Goal: Information Seeking & Learning: Find specific page/section

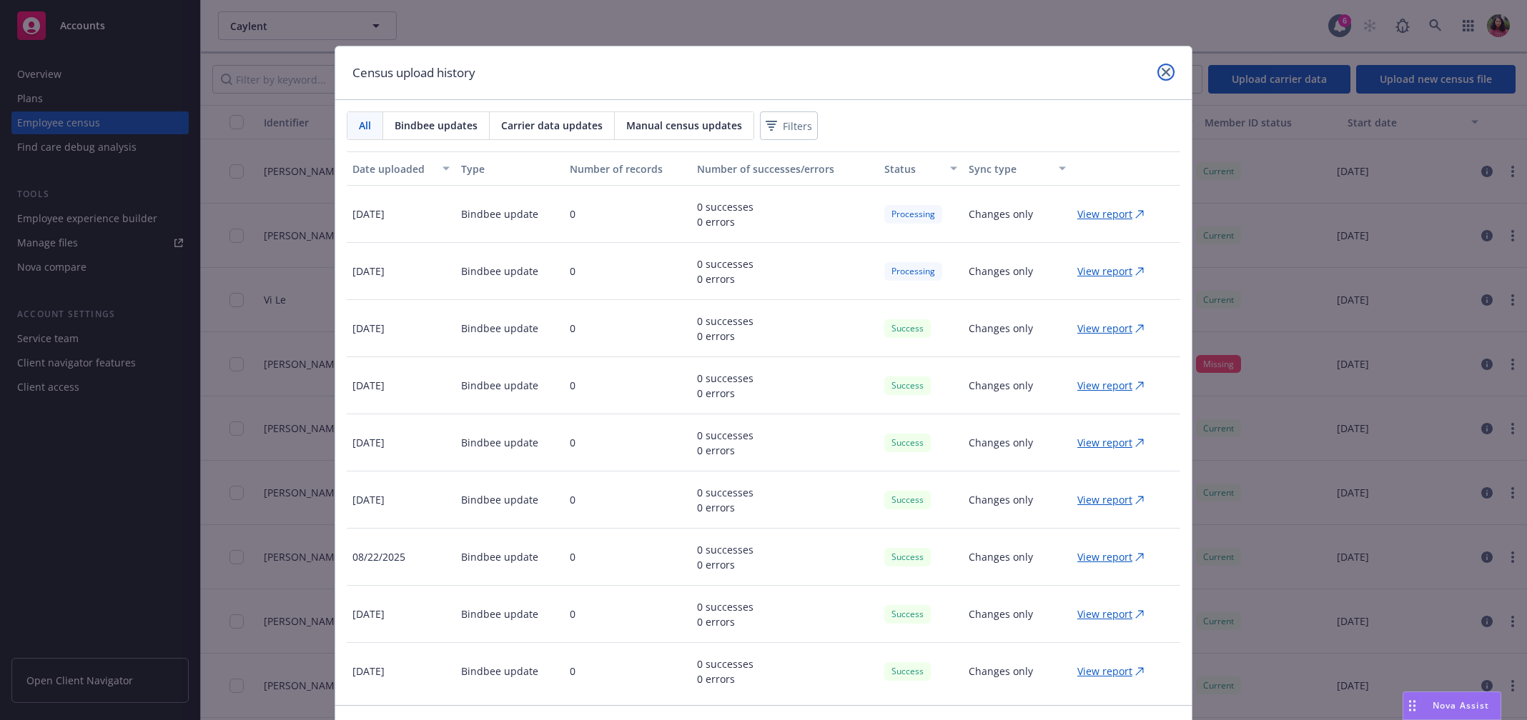
click at [1159, 66] on link "close" at bounding box center [1165, 72] width 17 height 17
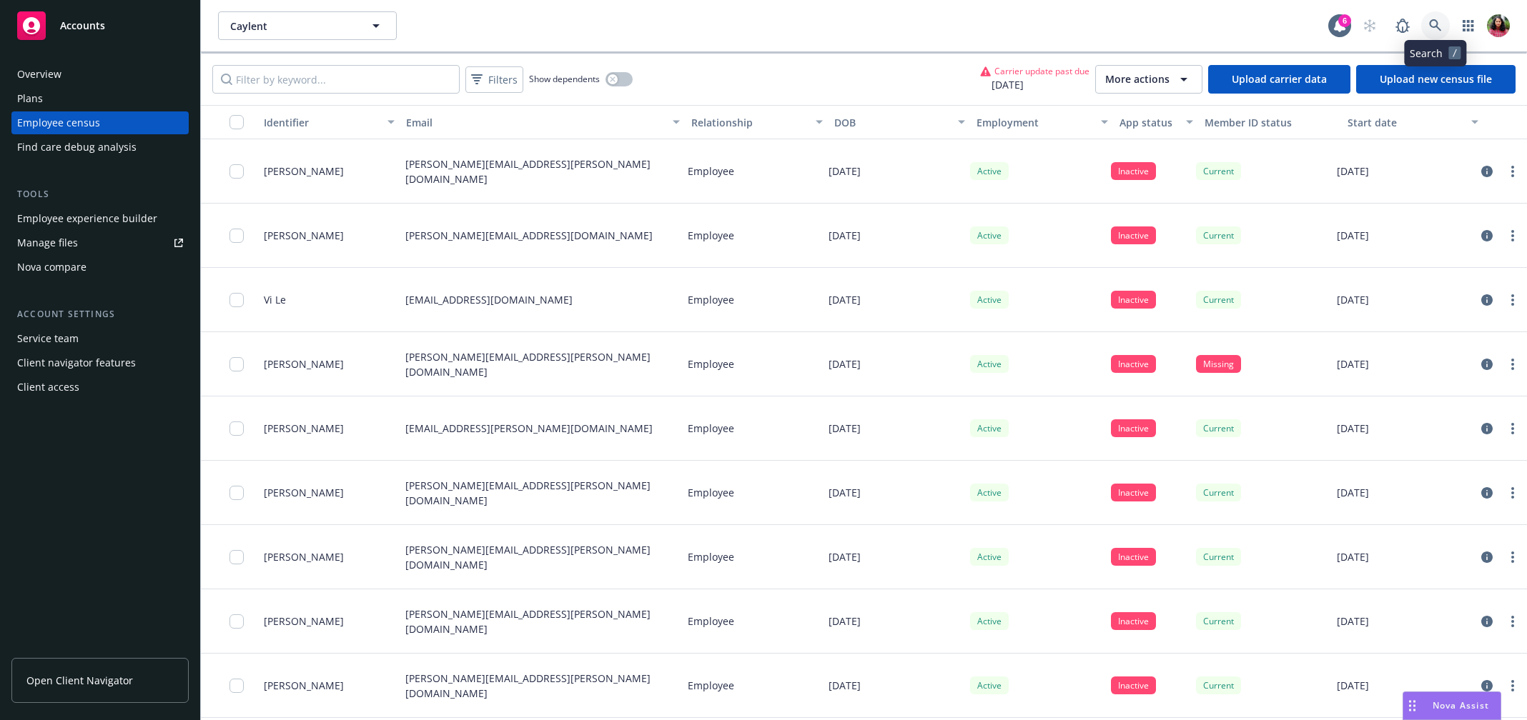
click at [1441, 25] on icon at bounding box center [1435, 25] width 13 height 13
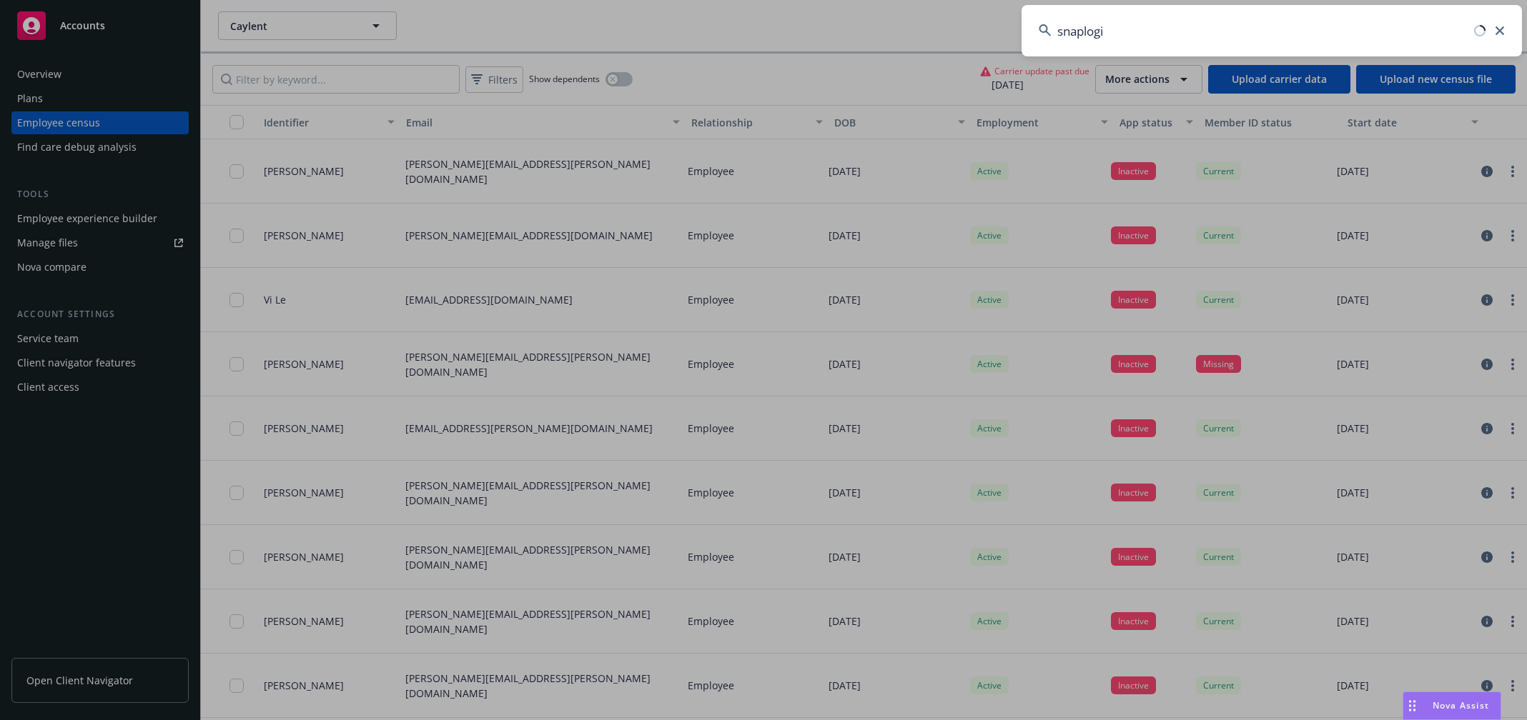
type input "snaplogic"
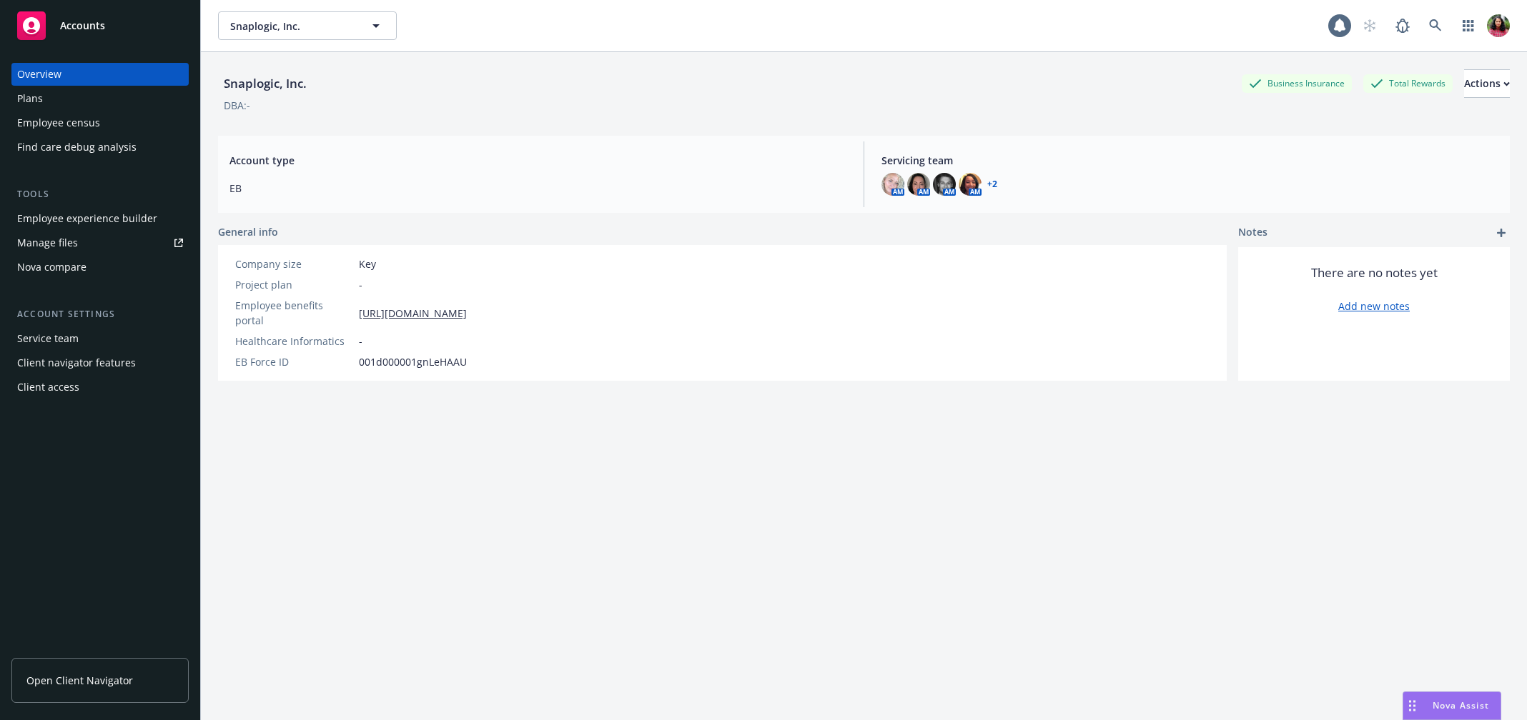
click at [83, 120] on div "Employee census" at bounding box center [58, 122] width 83 height 23
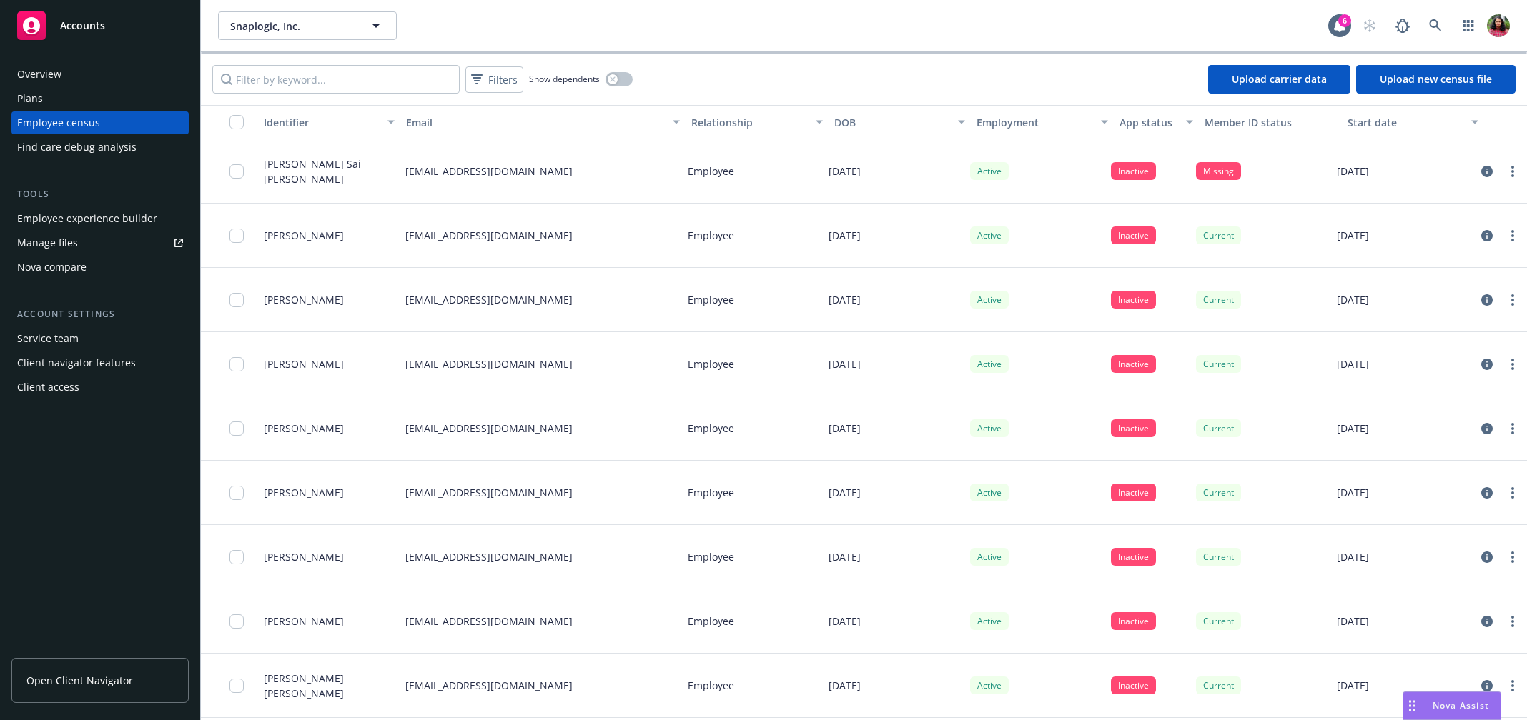
click at [85, 89] on div "Plans" at bounding box center [100, 98] width 166 height 23
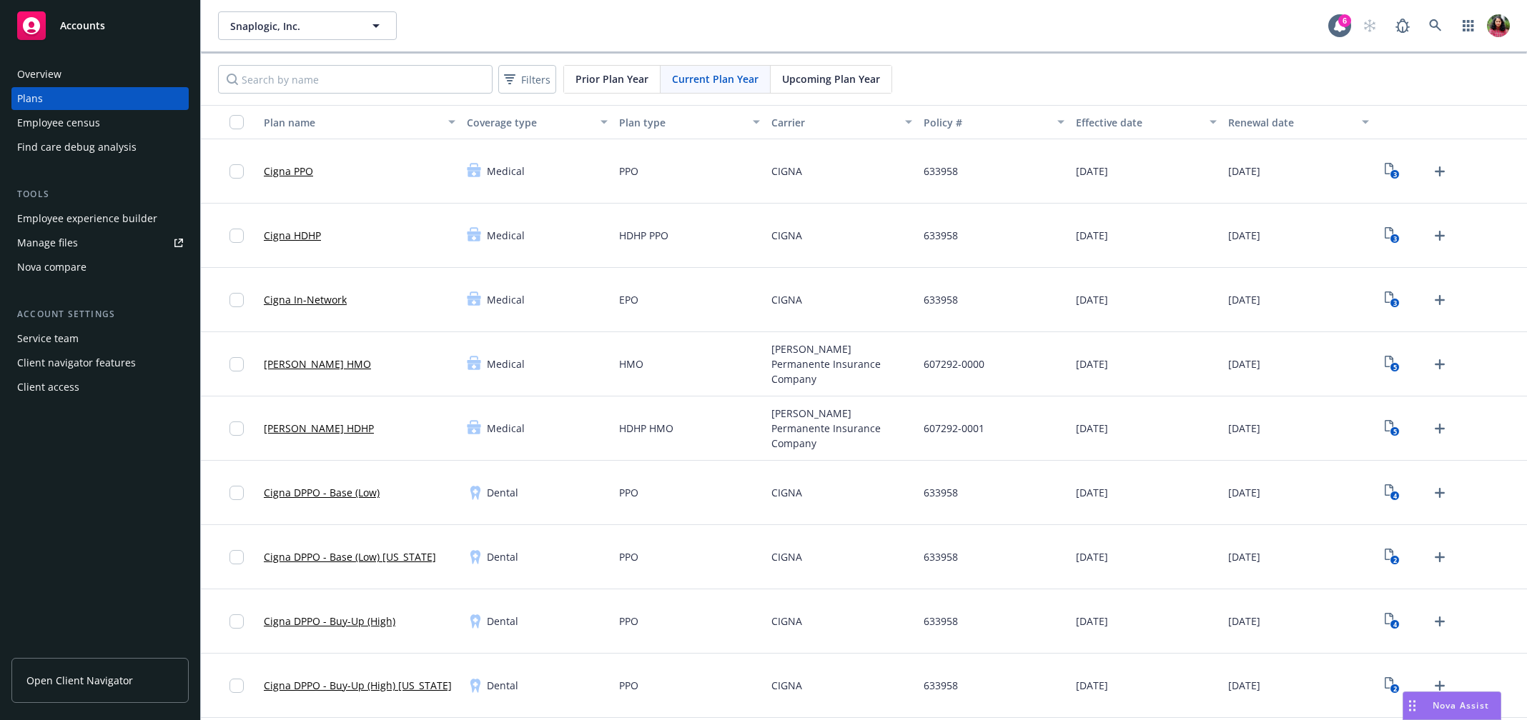
click at [86, 108] on div "Plans" at bounding box center [100, 98] width 166 height 23
click at [88, 126] on div "Employee census" at bounding box center [58, 122] width 83 height 23
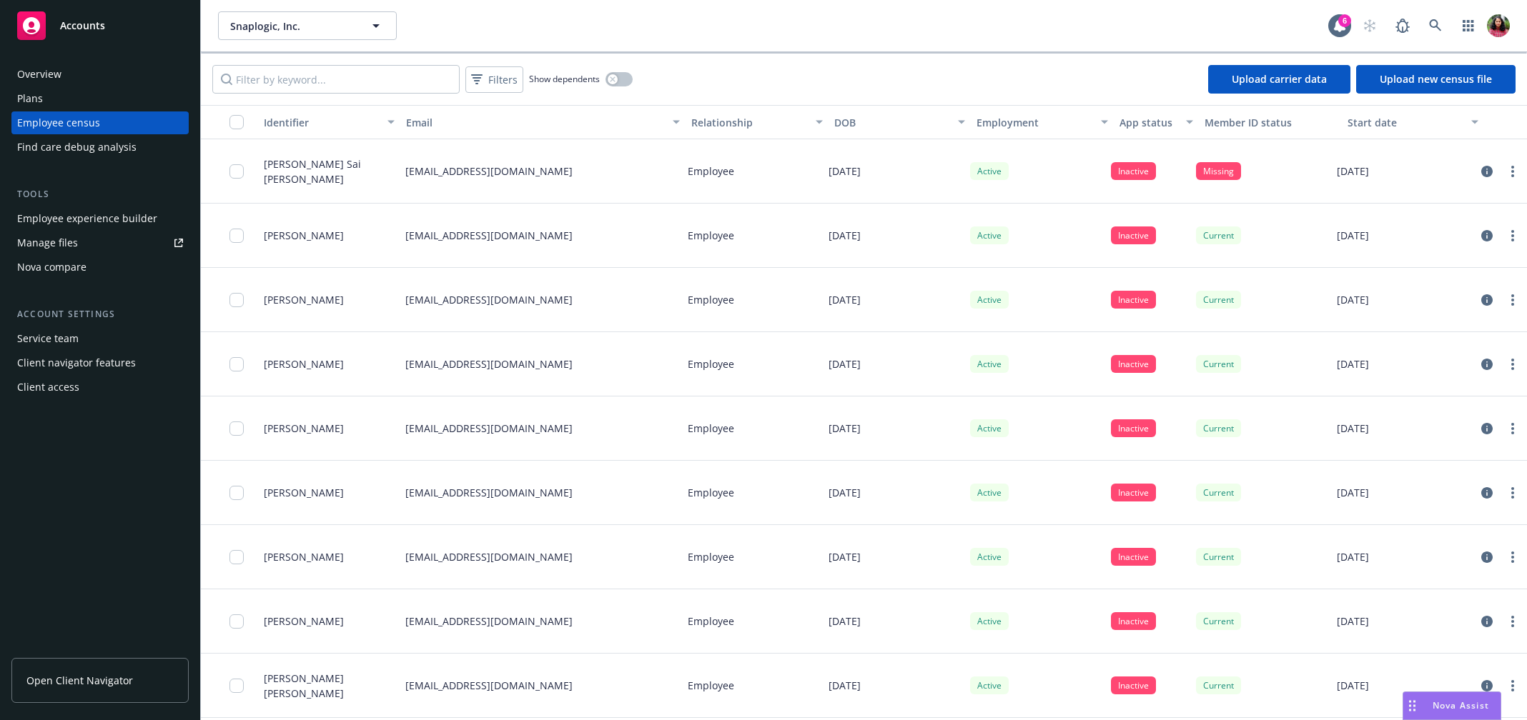
click at [93, 101] on div "Plans" at bounding box center [100, 98] width 166 height 23
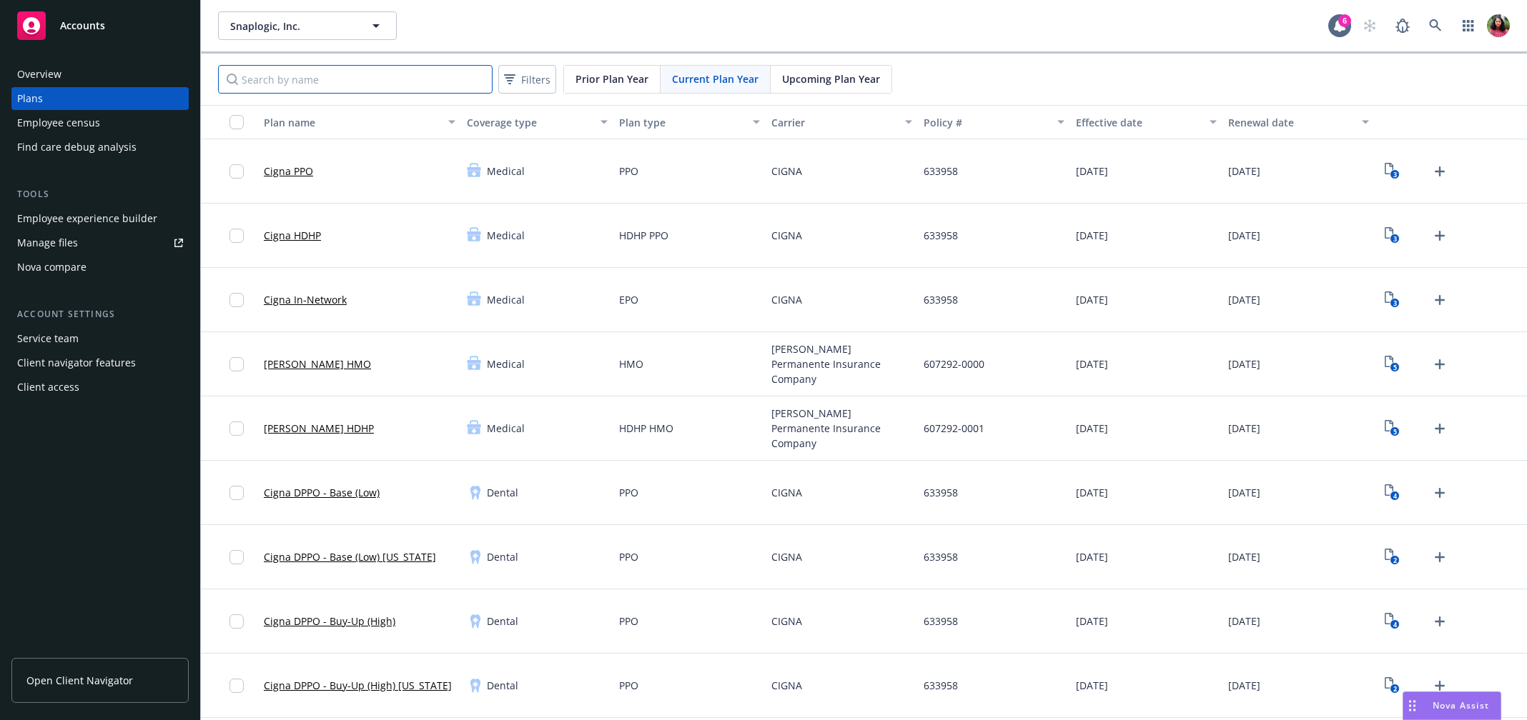
click at [443, 79] on input "Search by name" at bounding box center [355, 79] width 274 height 29
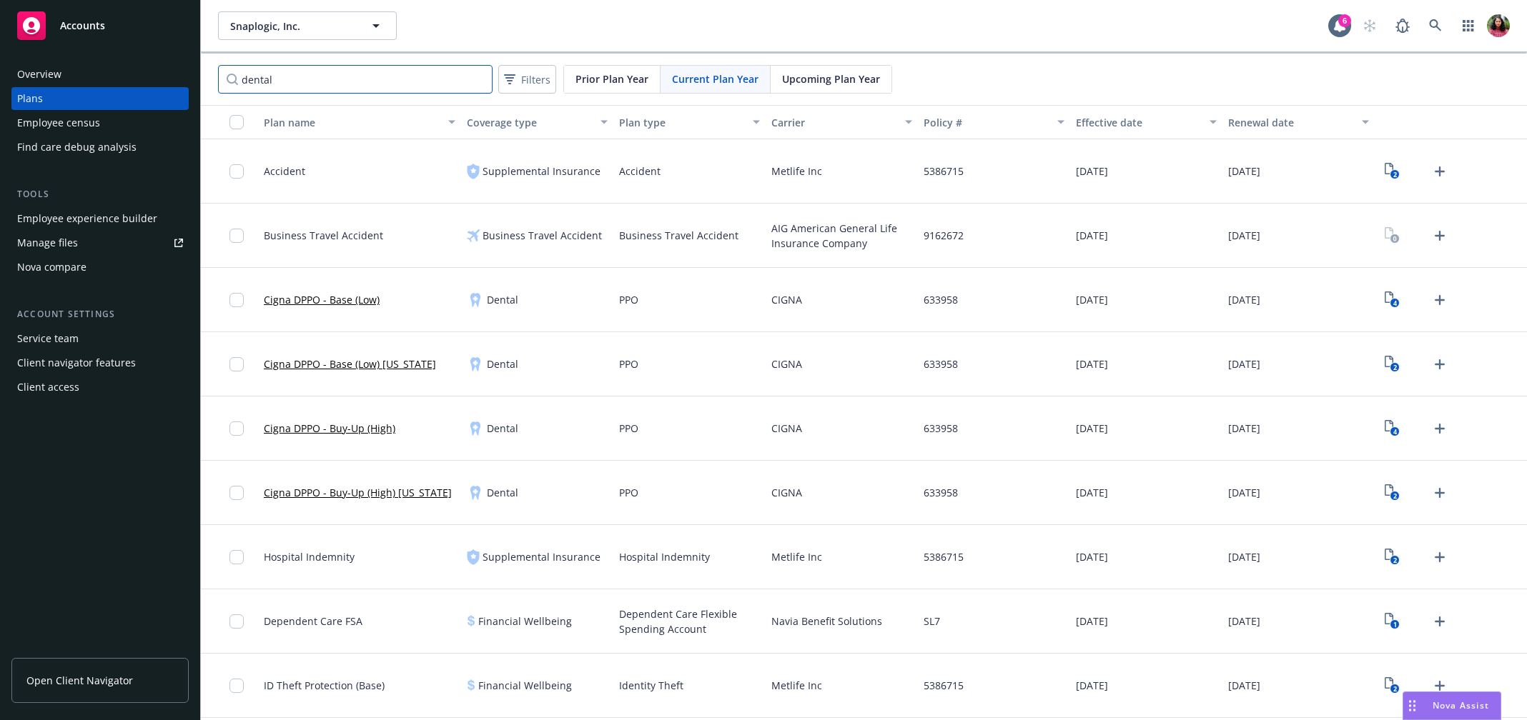
type input "dental"
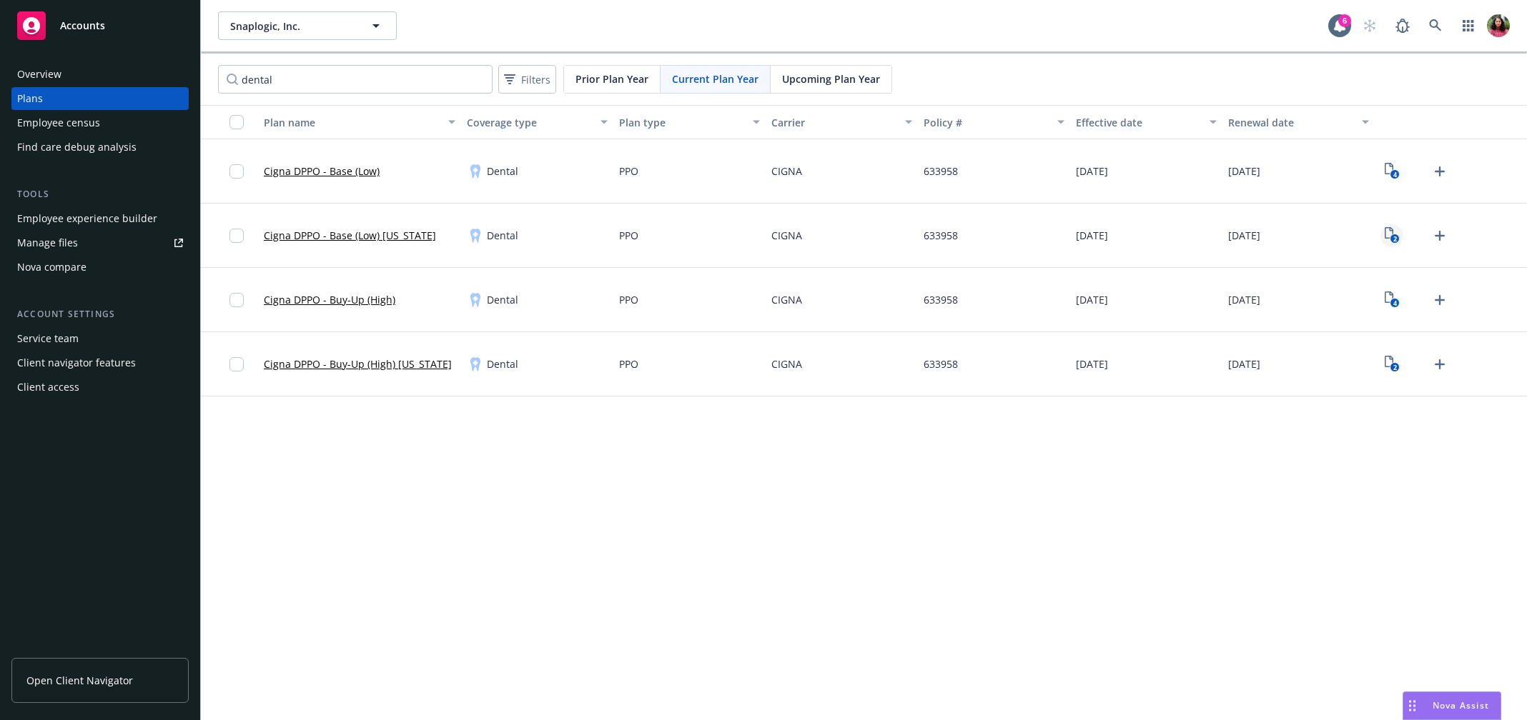
click at [1389, 234] on icon "2" at bounding box center [1391, 235] width 15 height 16
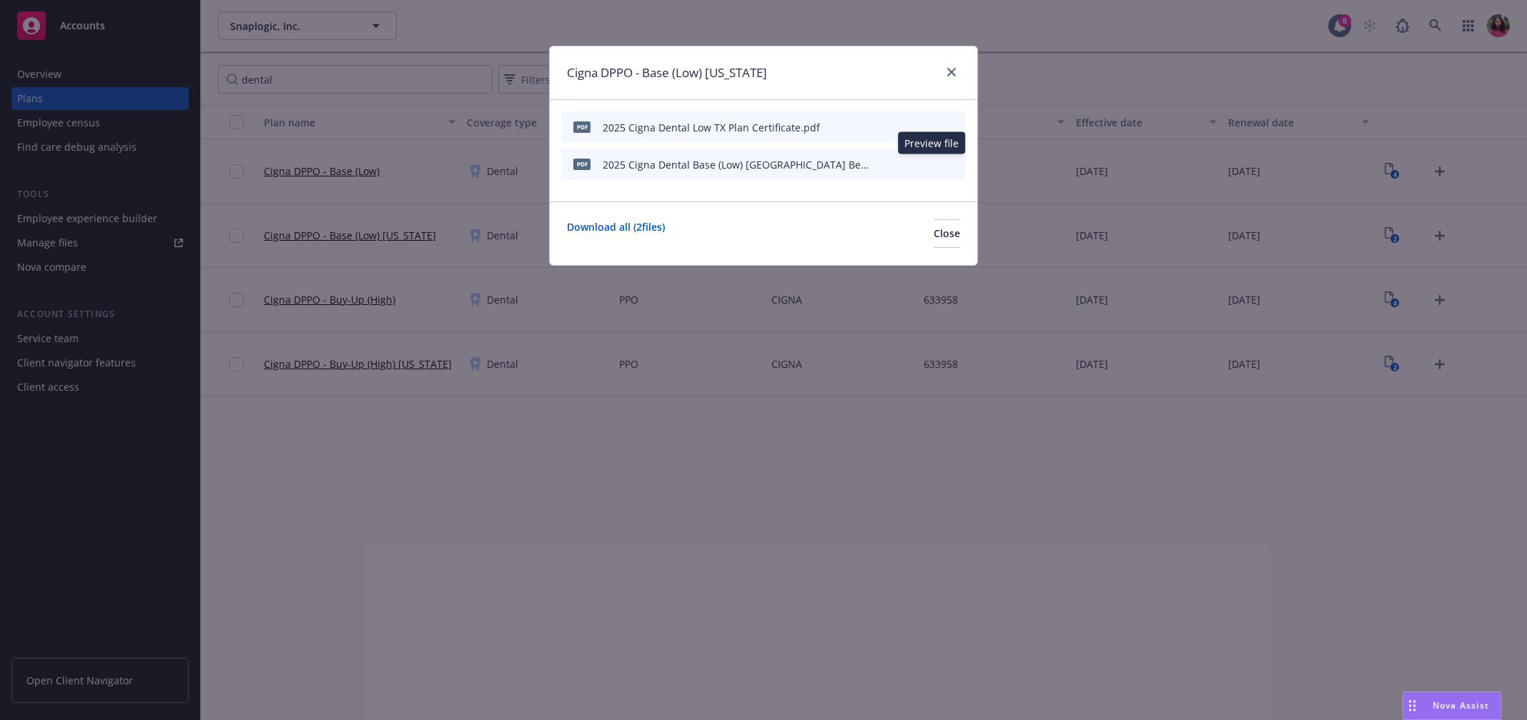
click at [933, 164] on icon "preview file" at bounding box center [929, 164] width 13 height 10
click at [933, 122] on icon "preview file" at bounding box center [929, 126] width 13 height 10
click at [949, 69] on icon "close" at bounding box center [951, 72] width 9 height 9
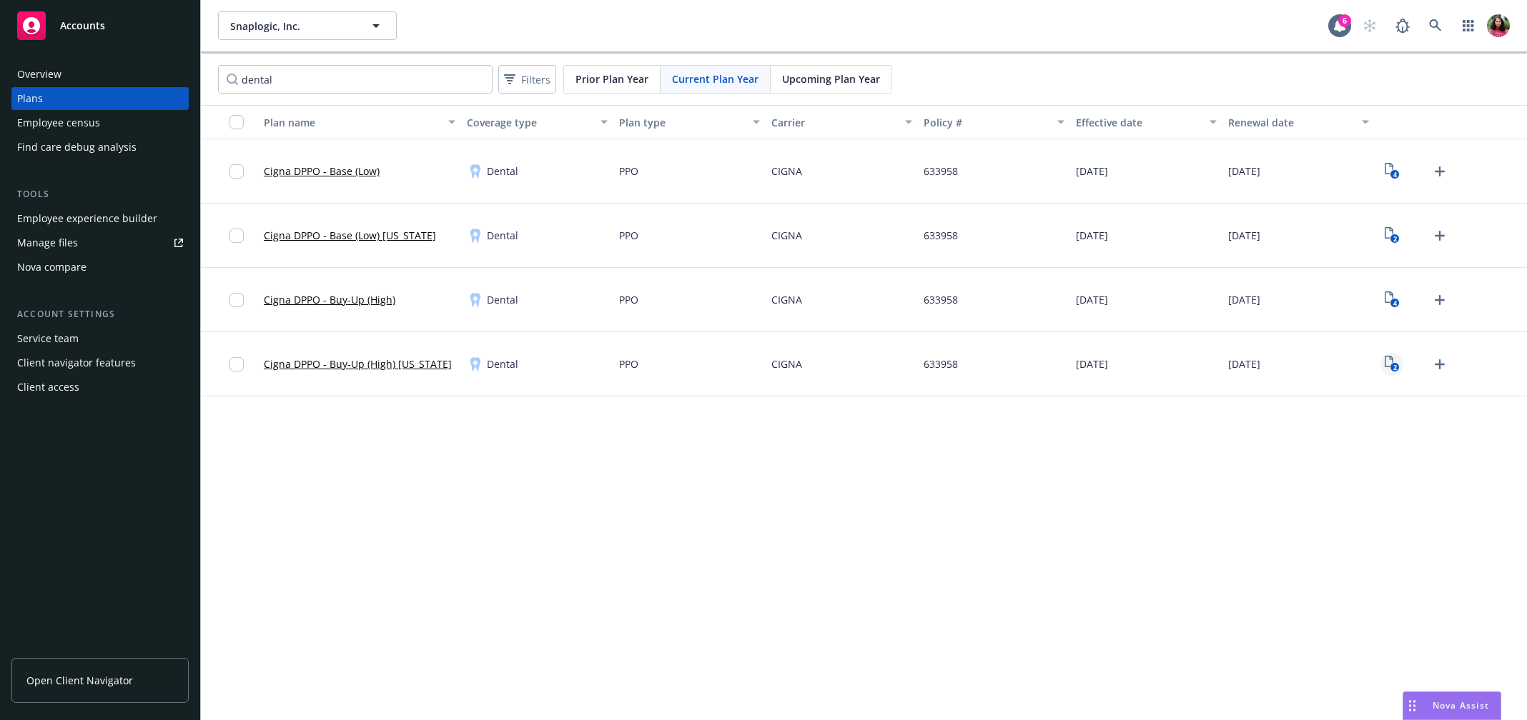
click at [1398, 357] on icon "2" at bounding box center [1391, 364] width 15 height 16
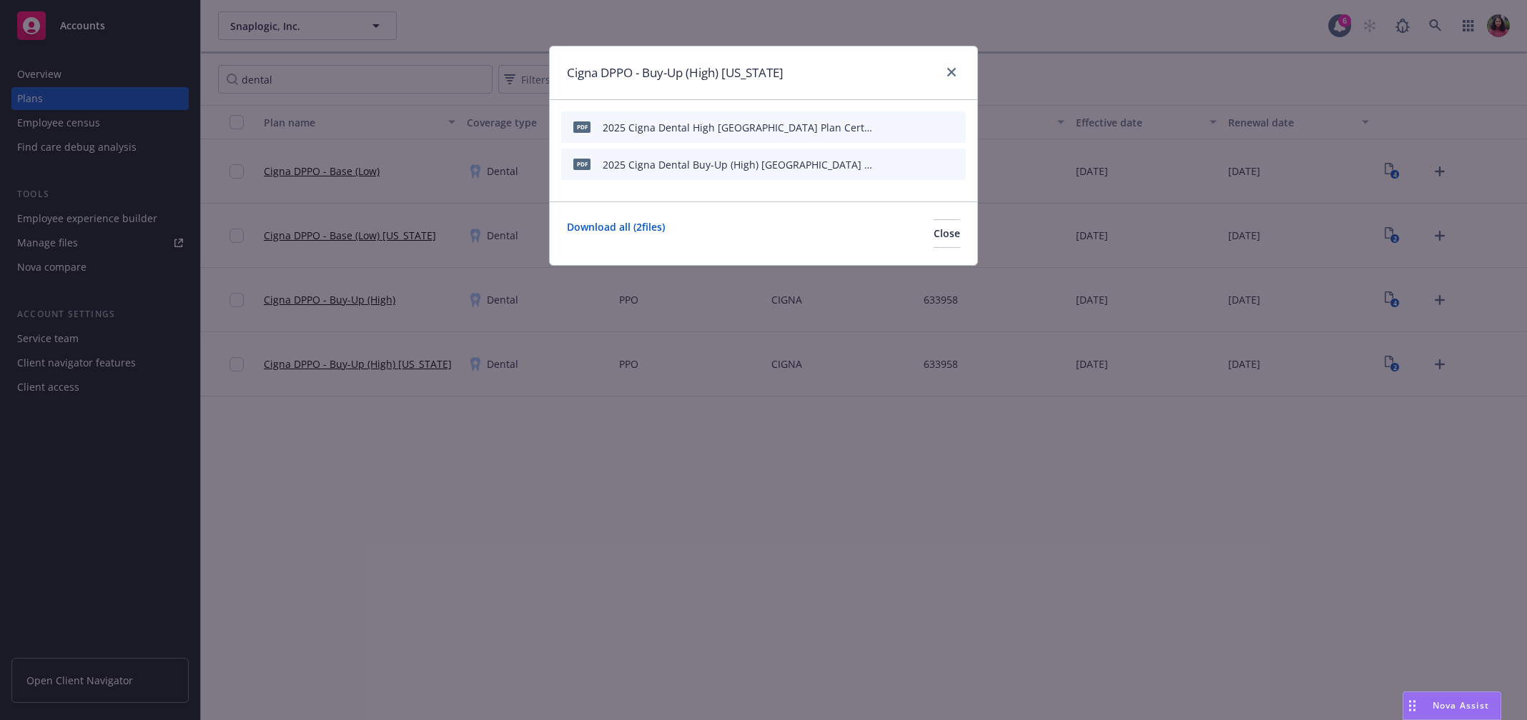
click at [928, 124] on icon "preview file" at bounding box center [929, 126] width 13 height 10
click at [931, 161] on icon "preview file" at bounding box center [929, 164] width 13 height 10
click at [954, 71] on icon "close" at bounding box center [951, 72] width 9 height 9
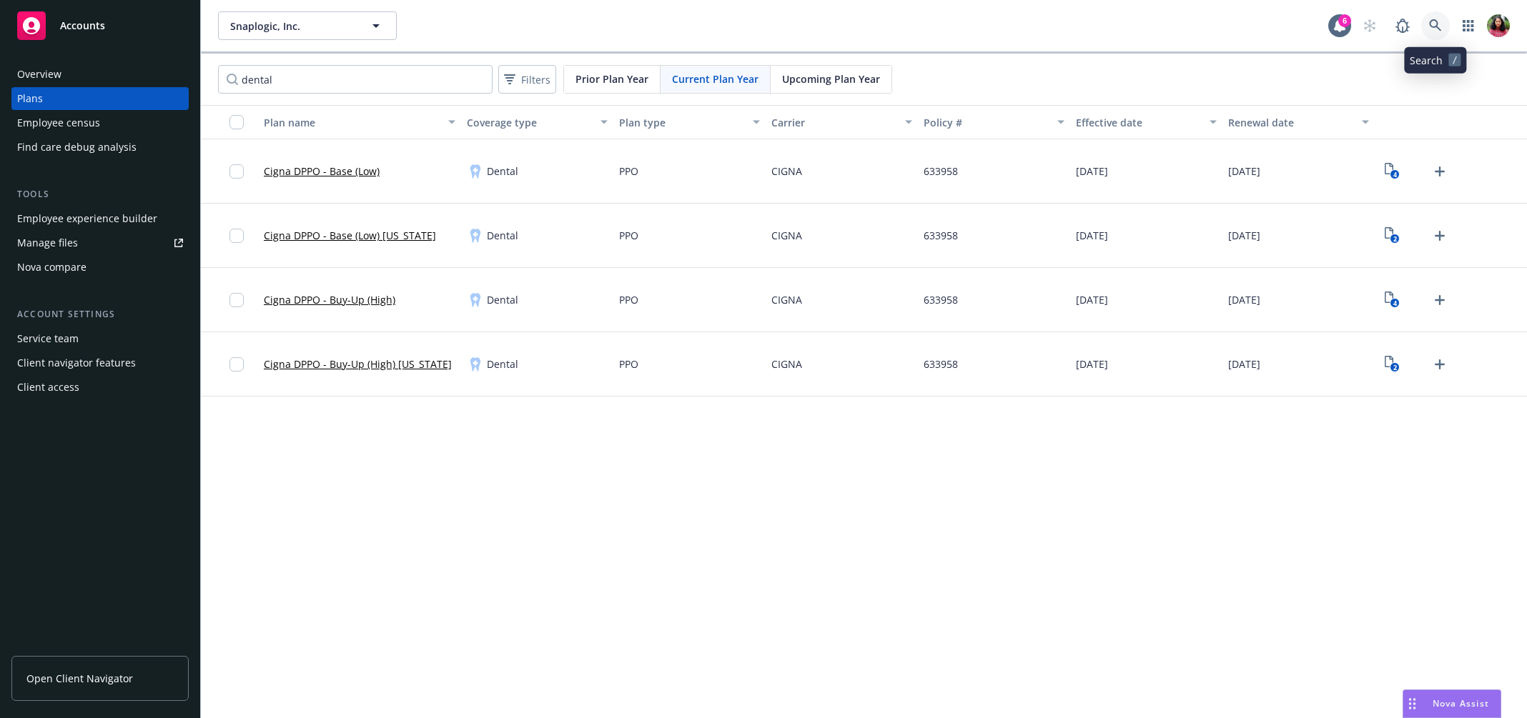
click at [1439, 26] on icon at bounding box center [1435, 25] width 13 height 13
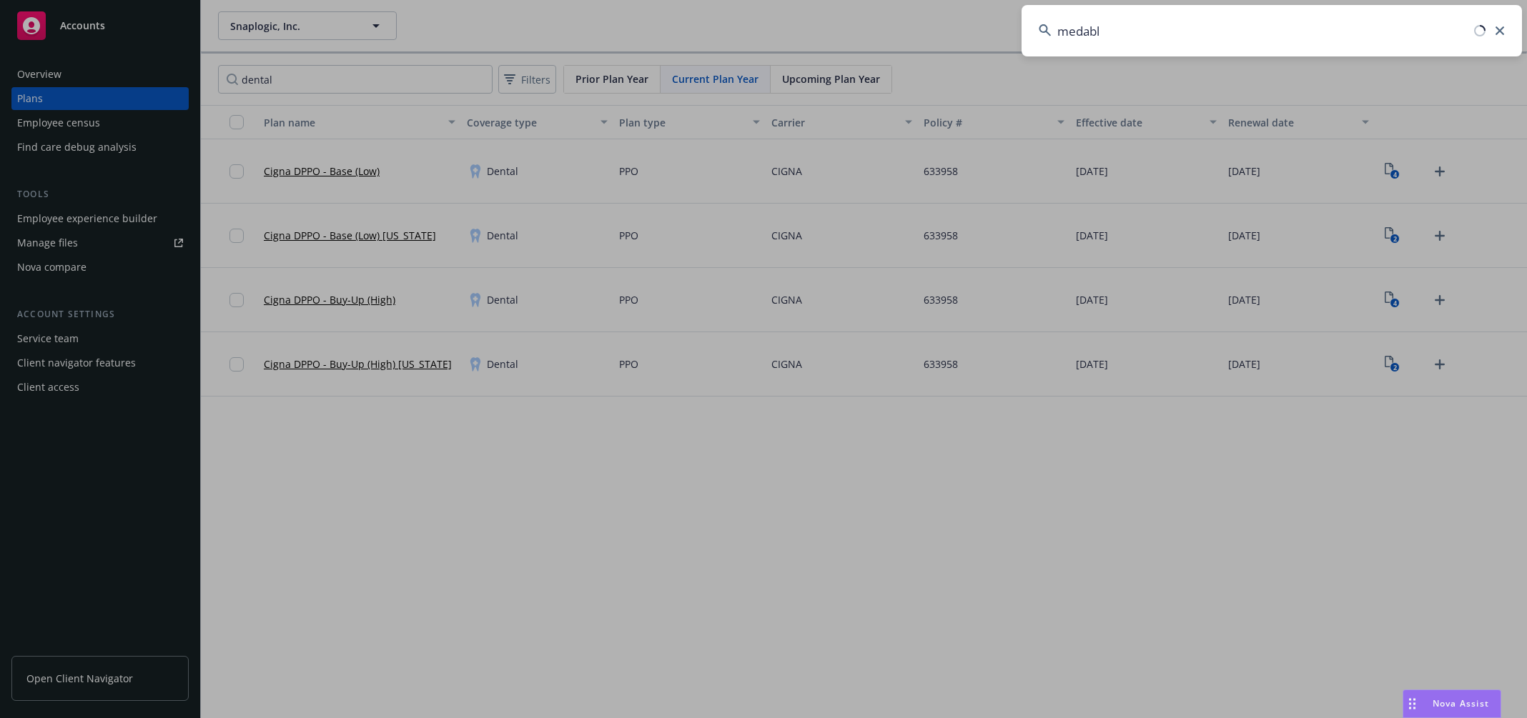
type input "medable"
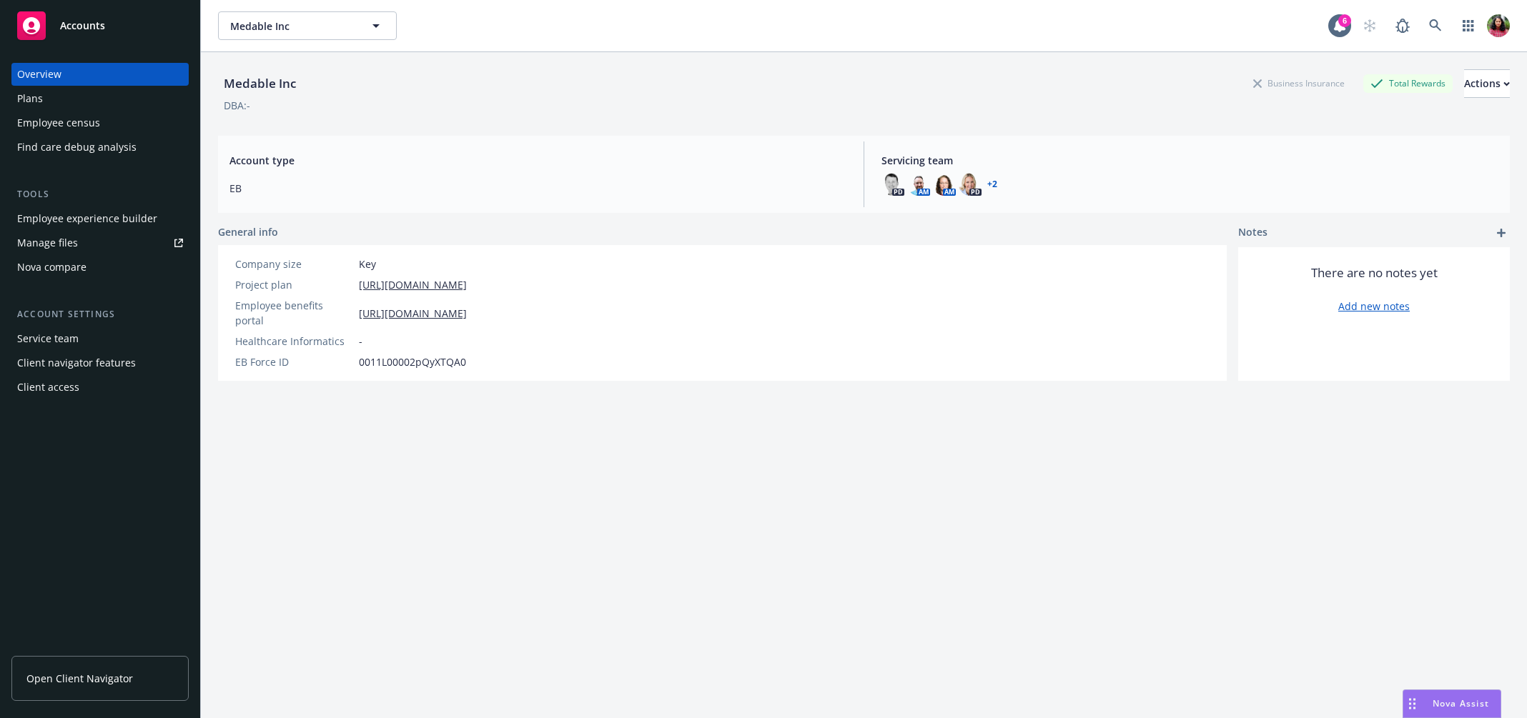
click at [105, 127] on div "Employee census" at bounding box center [100, 122] width 166 height 23
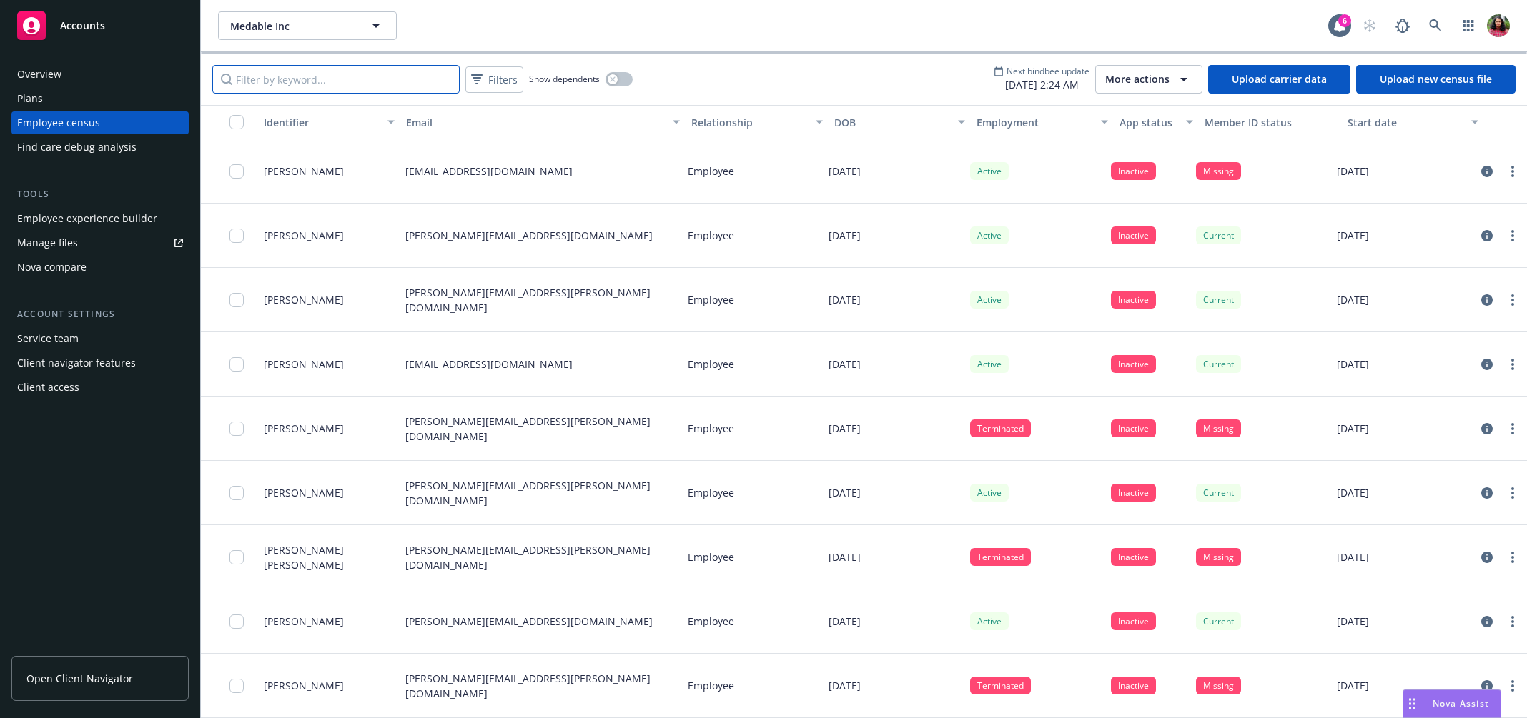
click at [364, 75] on input "Filter by keyword..." at bounding box center [335, 79] width 247 height 29
click at [59, 103] on div "Plans" at bounding box center [100, 98] width 166 height 23
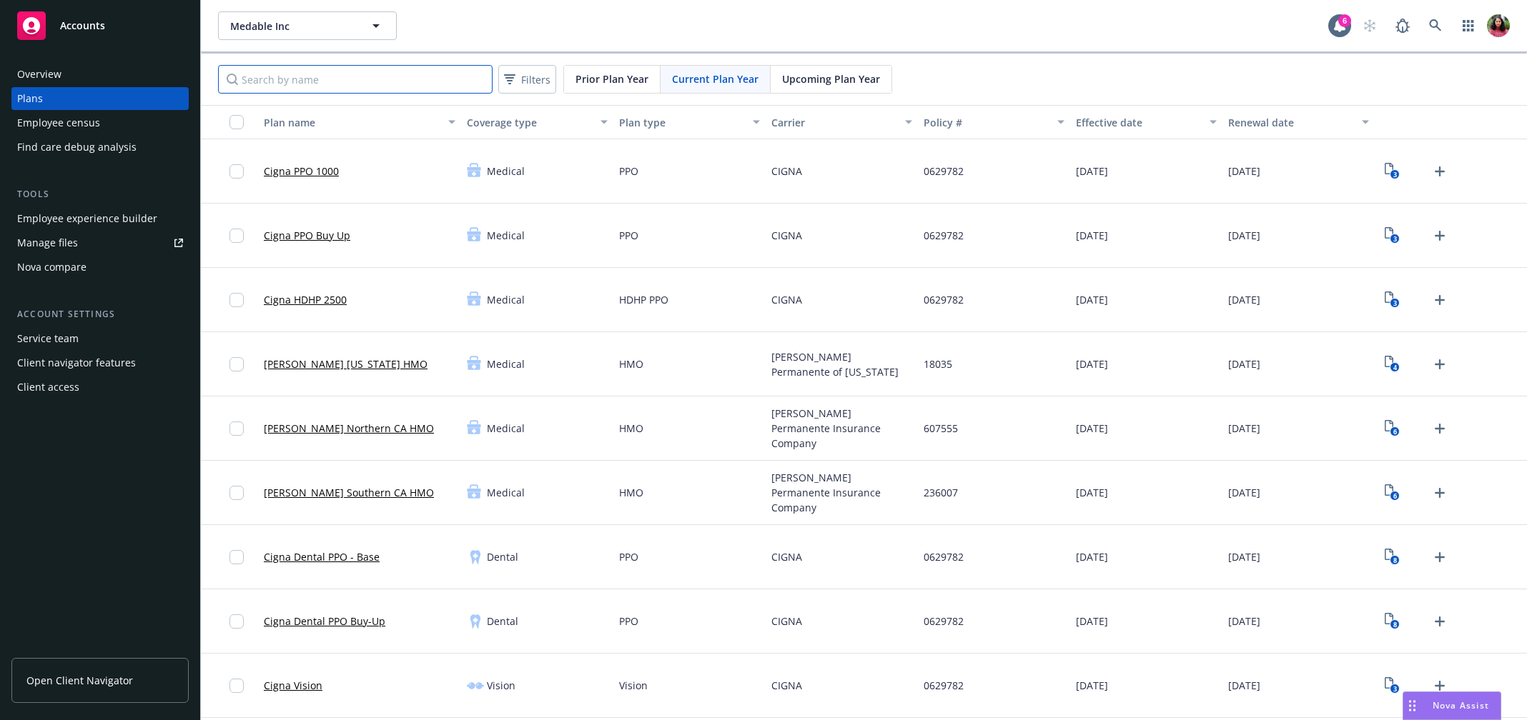
click at [284, 77] on input "Search by name" at bounding box center [355, 79] width 274 height 29
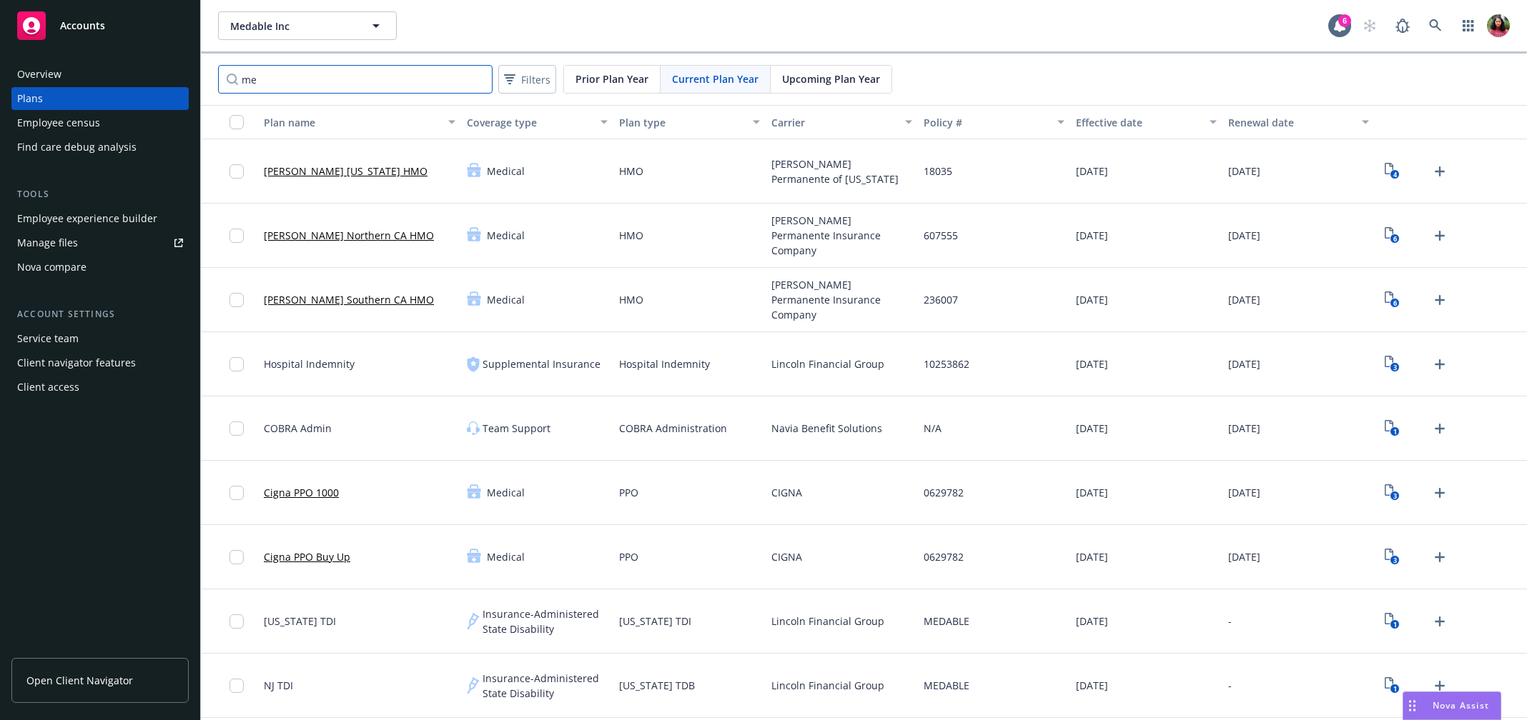
type input "m"
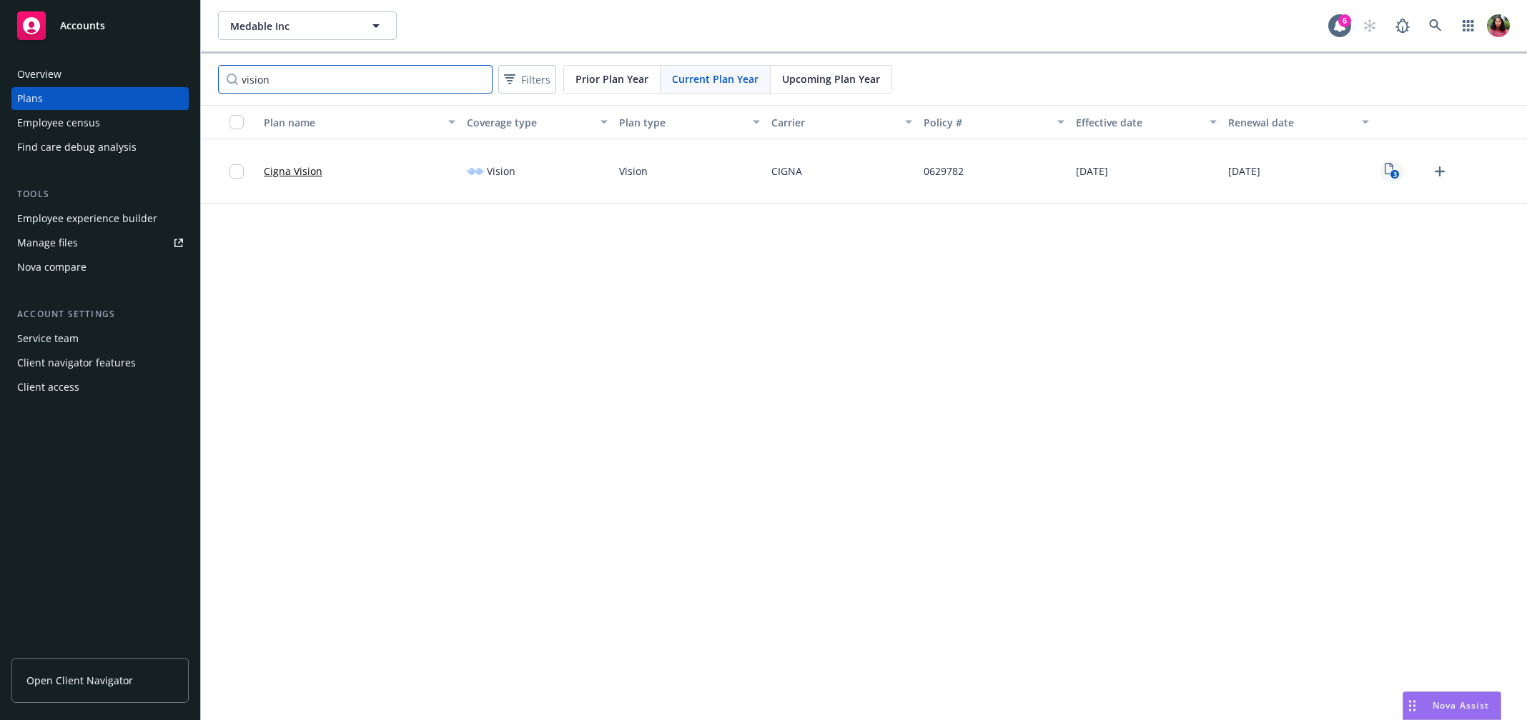
type input "vision"
click at [1384, 169] on icon "View Plan Documents" at bounding box center [1388, 168] width 9 height 11
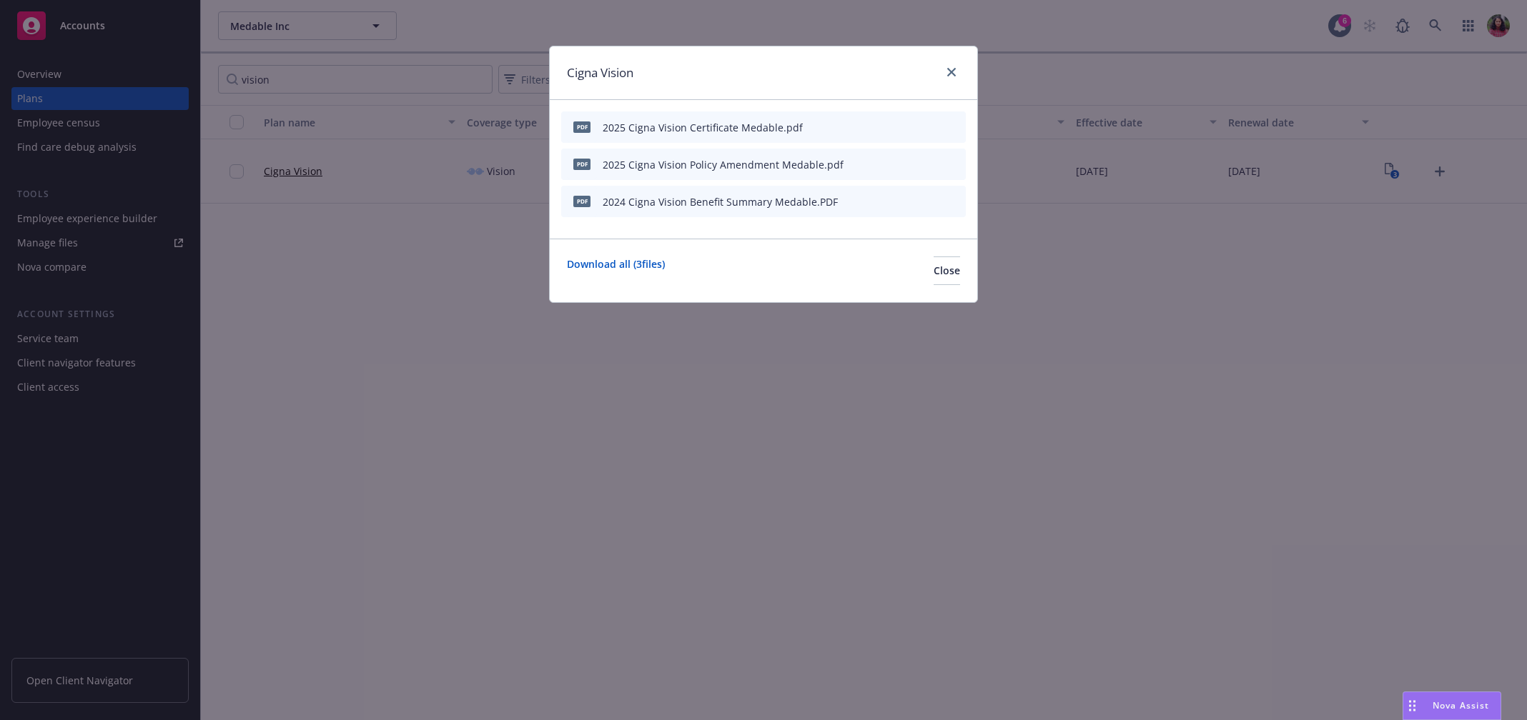
click at [928, 125] on icon "preview file" at bounding box center [929, 126] width 13 height 10
click at [926, 199] on icon "preview file" at bounding box center [929, 201] width 13 height 10
click at [953, 69] on icon "close" at bounding box center [951, 72] width 9 height 9
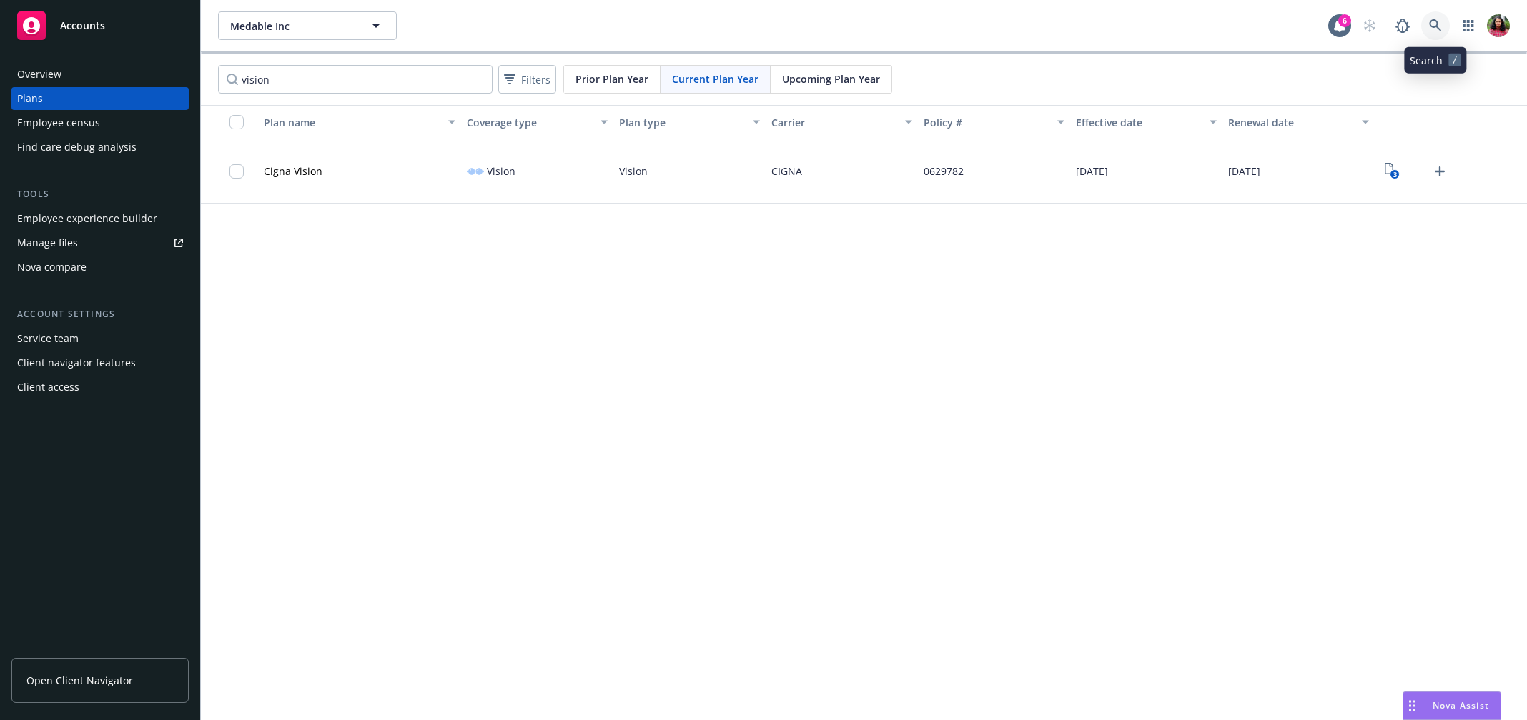
click at [1426, 23] on link at bounding box center [1435, 25] width 29 height 29
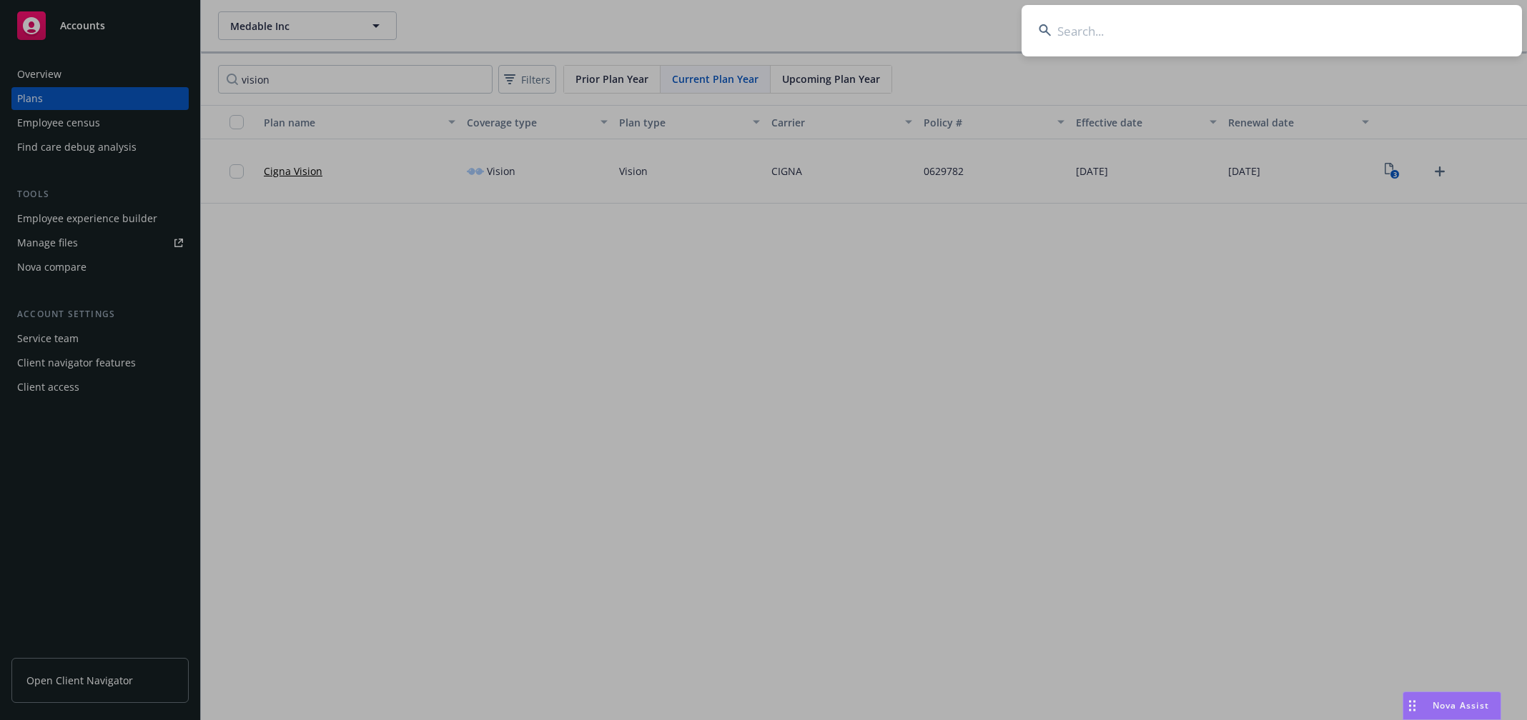
click at [1379, 22] on input at bounding box center [1271, 30] width 500 height 51
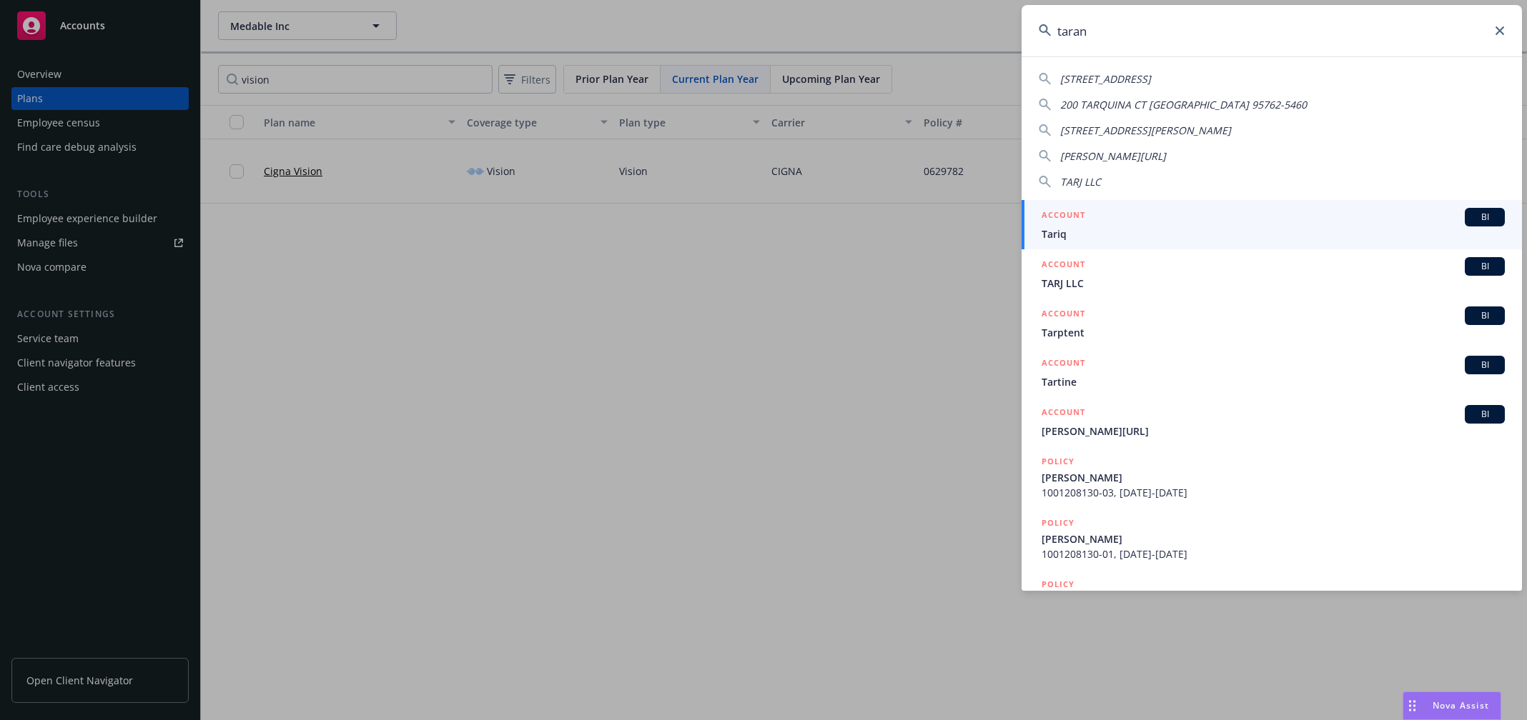
type input "tarana"
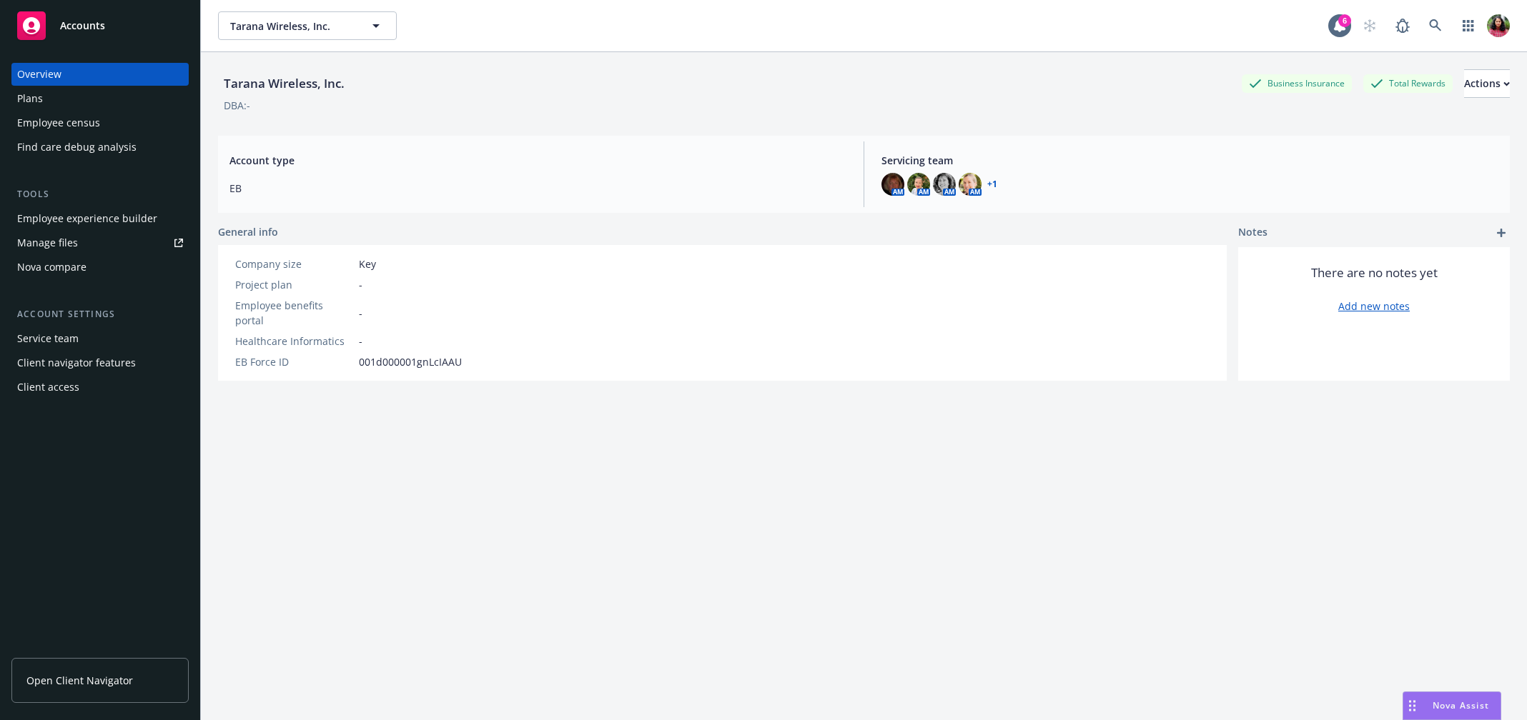
click at [76, 99] on div "Plans" at bounding box center [100, 98] width 166 height 23
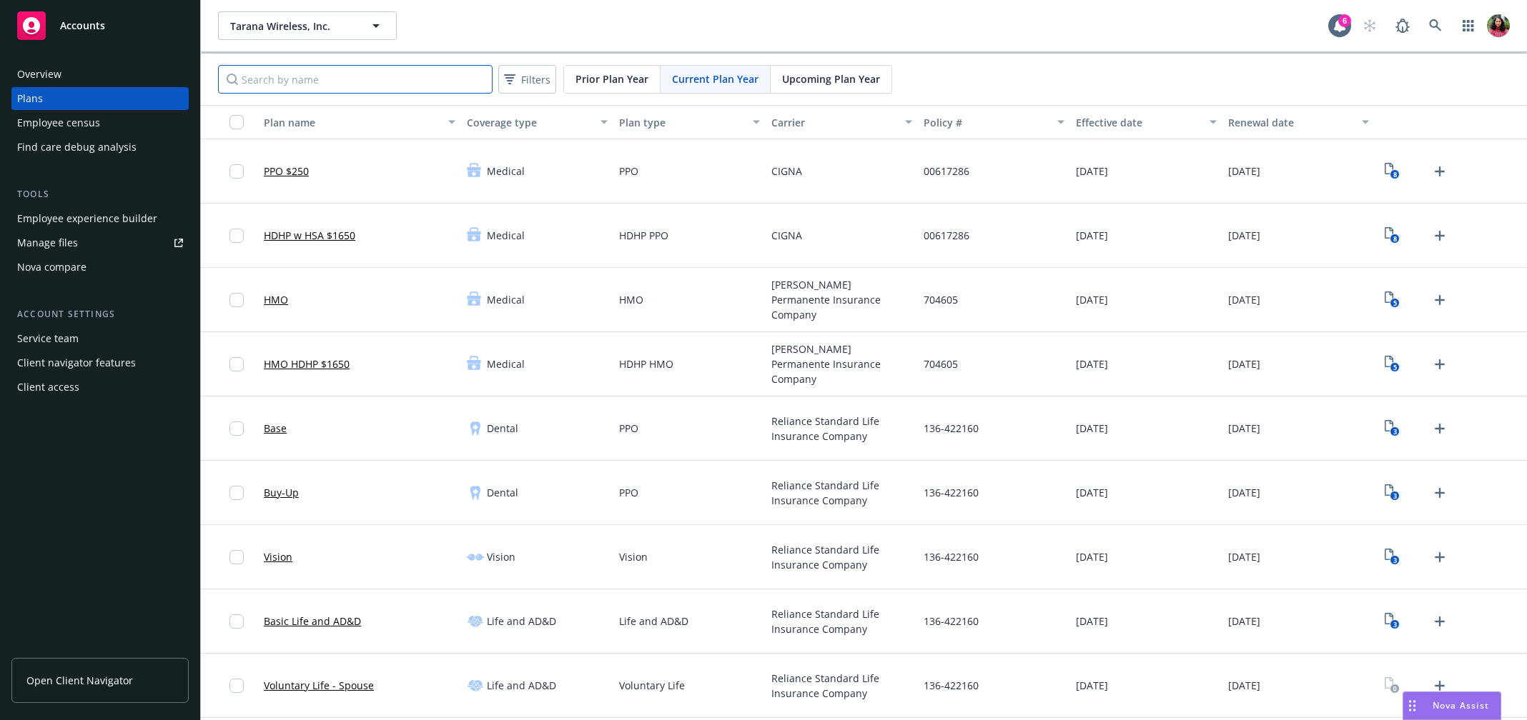
click at [405, 82] on input "Search by name" at bounding box center [355, 79] width 274 height 29
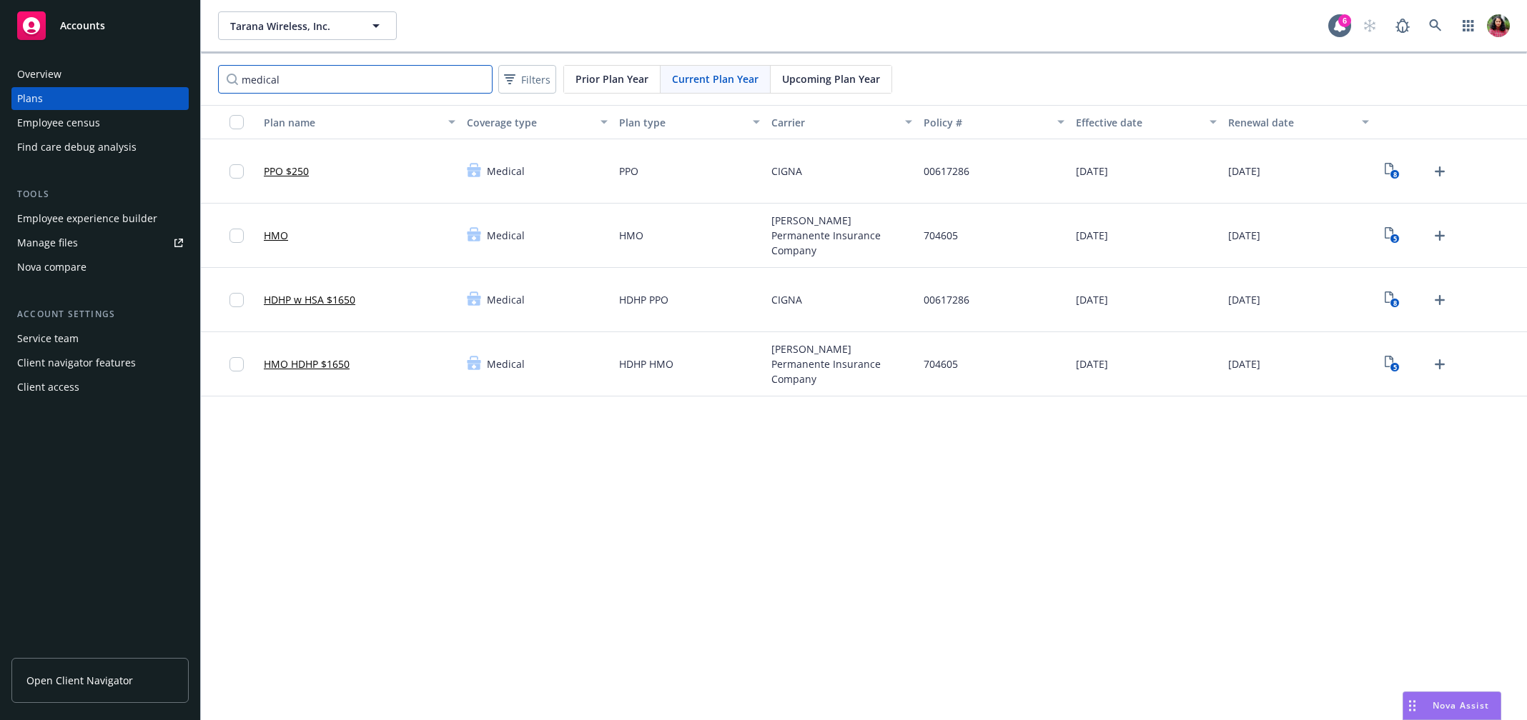
type input "medical"
click at [1391, 234] on rect "View Plan Documents" at bounding box center [1393, 238] width 9 height 9
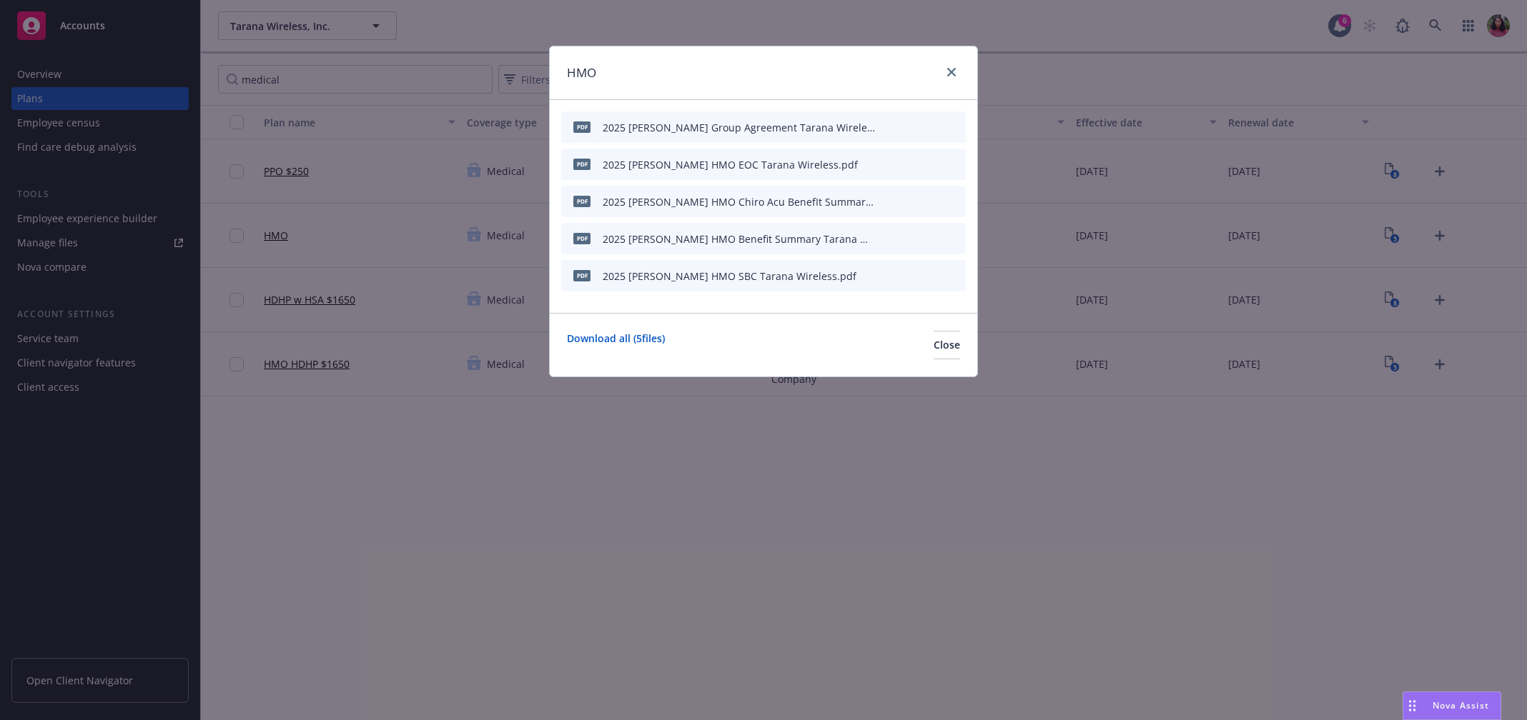
click at [930, 270] on icon "preview file" at bounding box center [929, 275] width 13 height 10
click at [934, 237] on icon "preview file" at bounding box center [929, 238] width 13 height 10
click at [953, 68] on icon "close" at bounding box center [951, 72] width 9 height 9
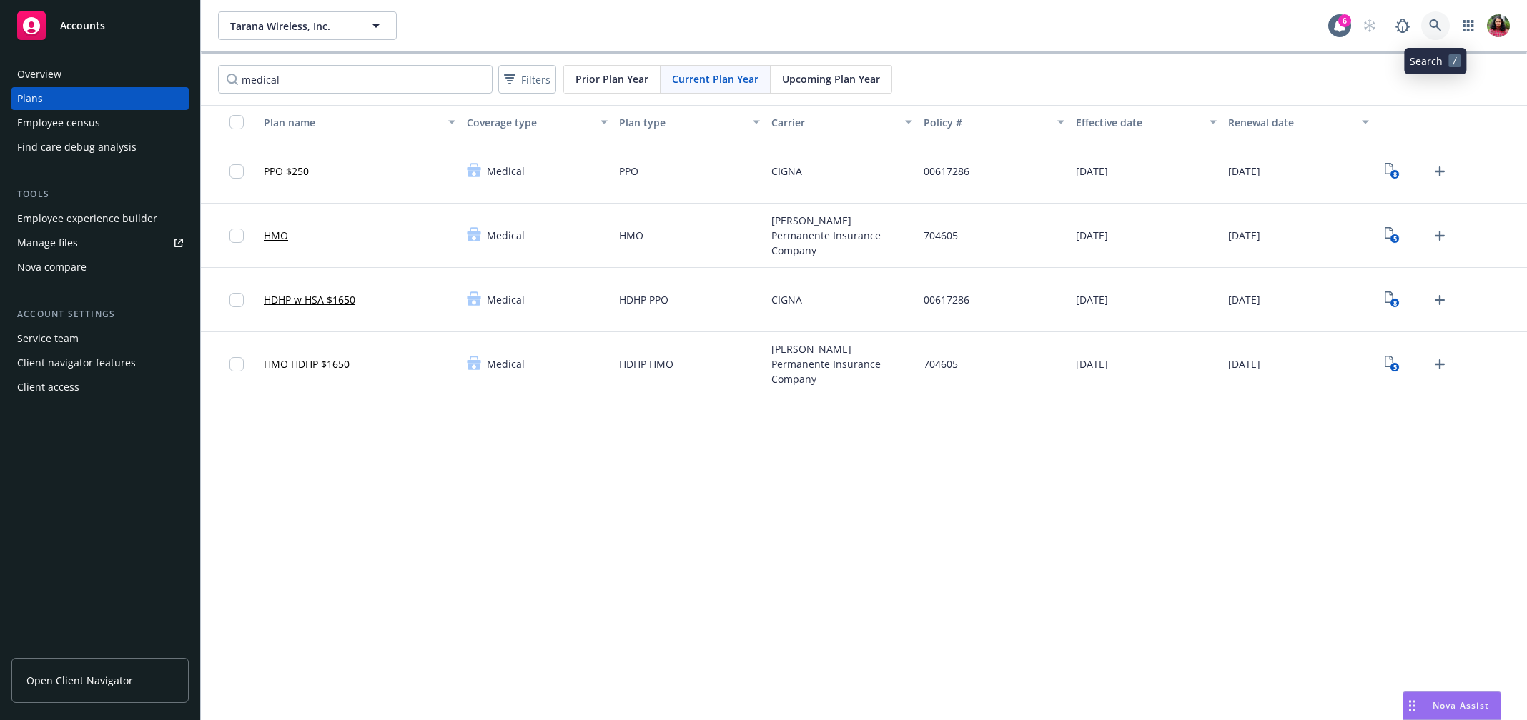
click at [1436, 25] on icon at bounding box center [1435, 25] width 12 height 12
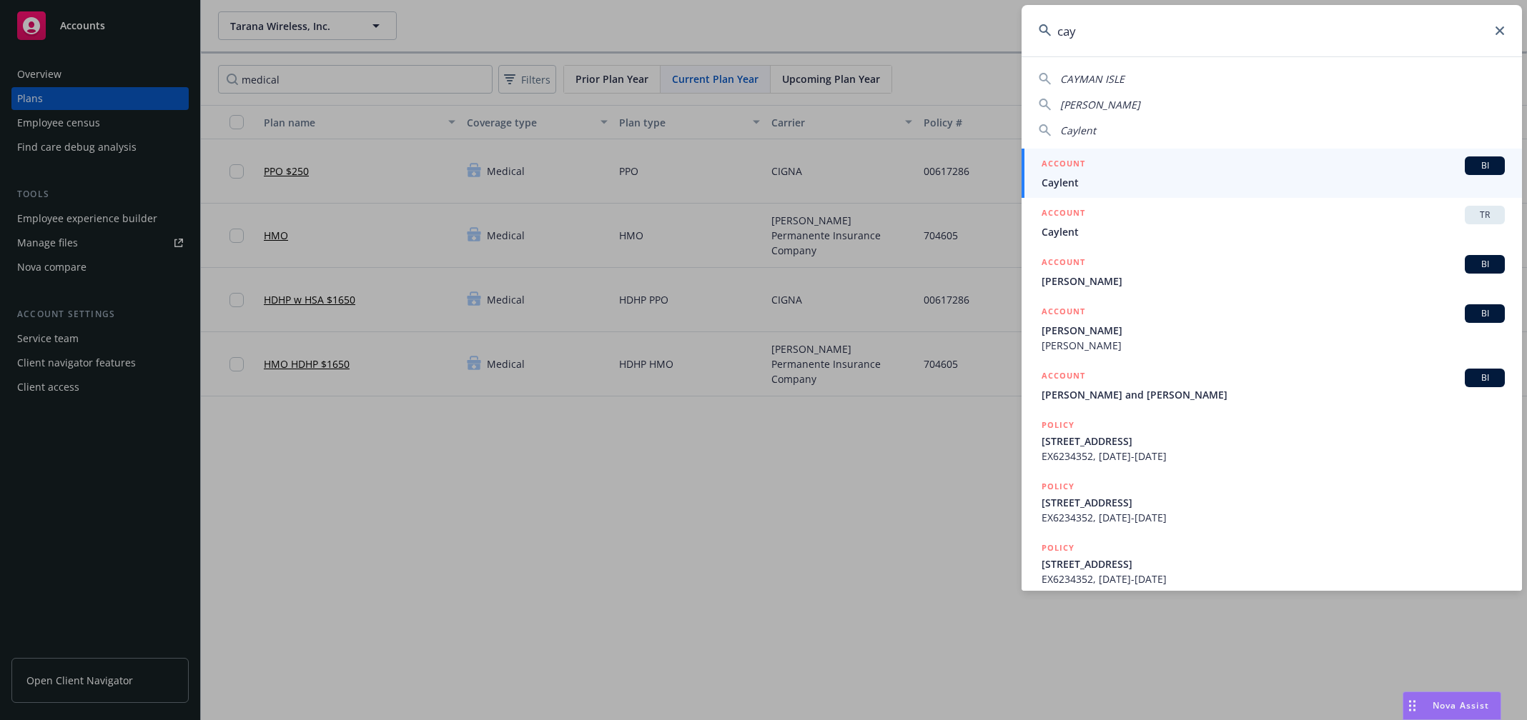
type input "cayl"
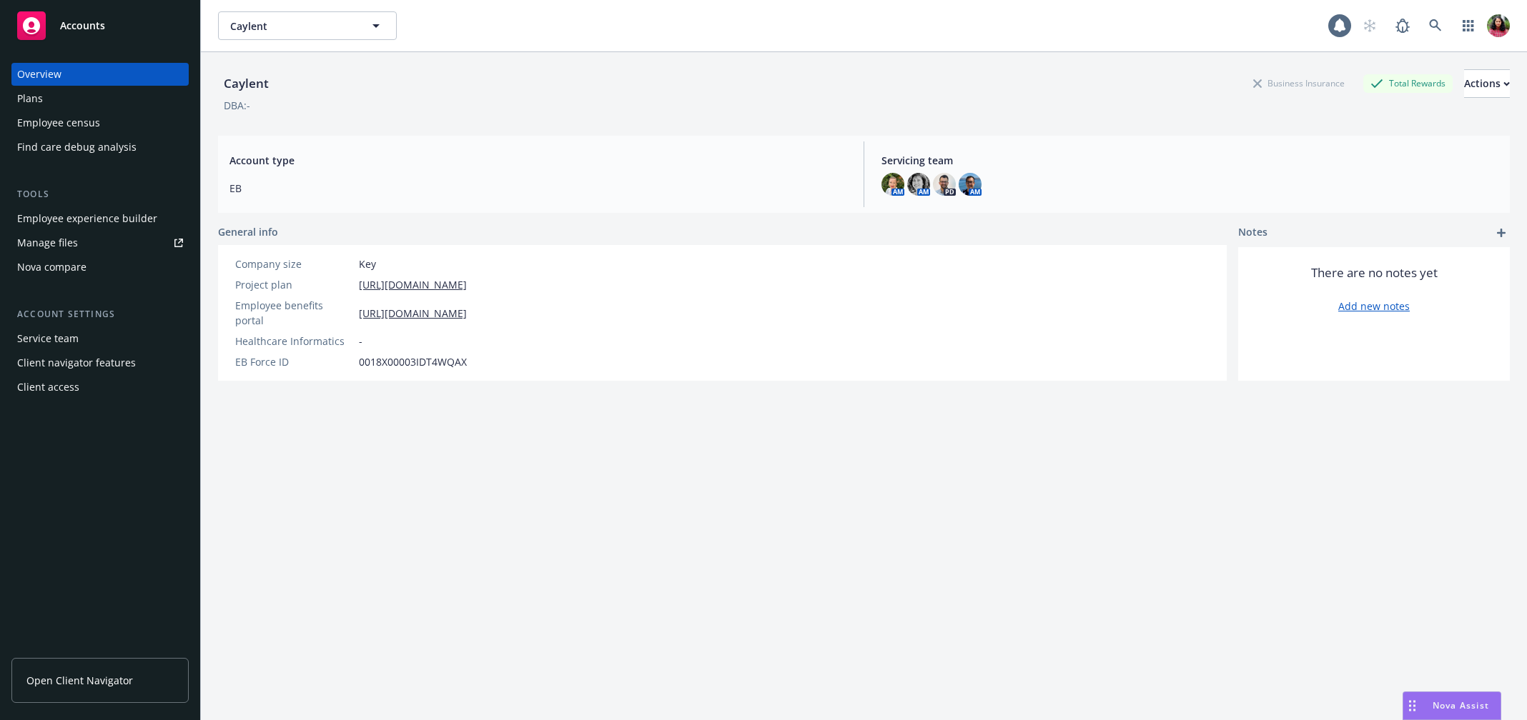
click at [95, 103] on div "Plans" at bounding box center [100, 98] width 166 height 23
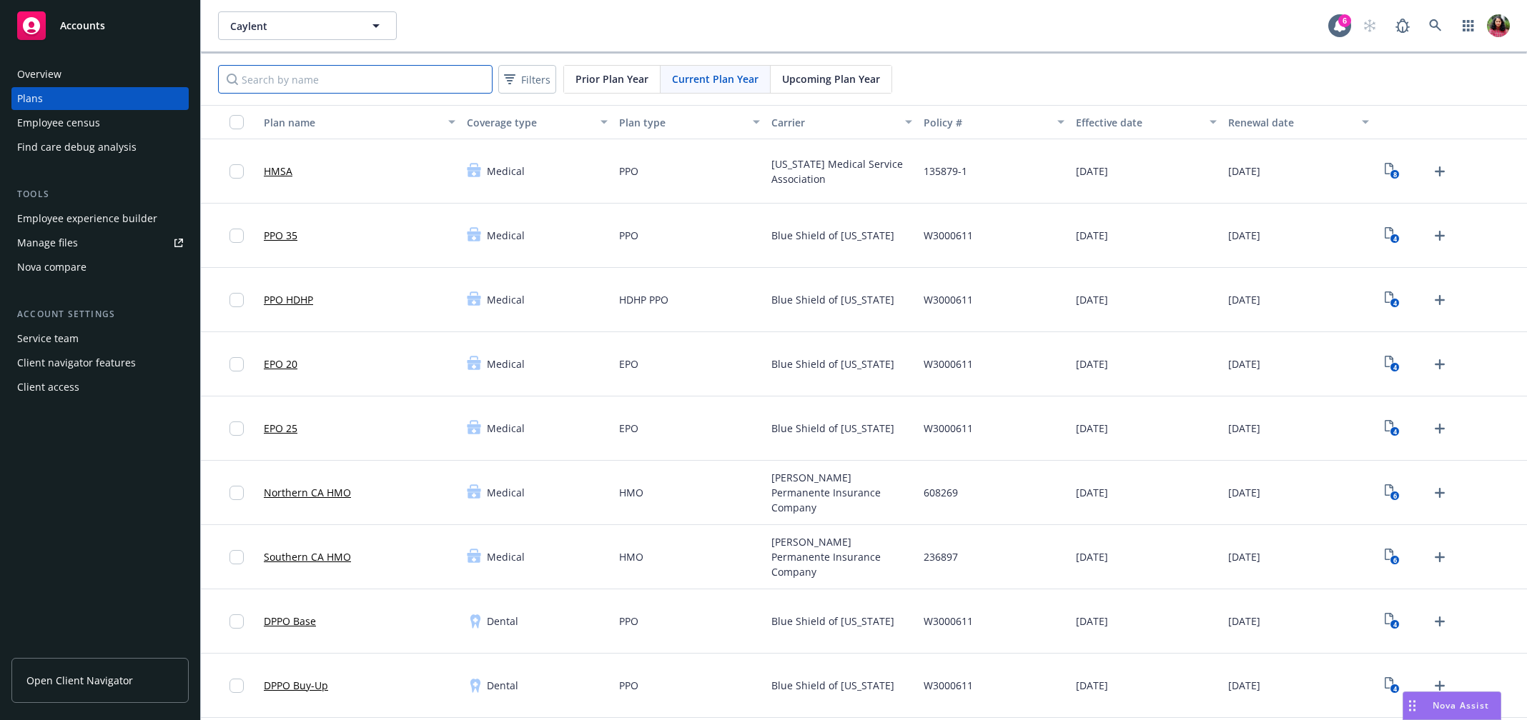
click at [452, 68] on input "Search by name" at bounding box center [355, 79] width 274 height 29
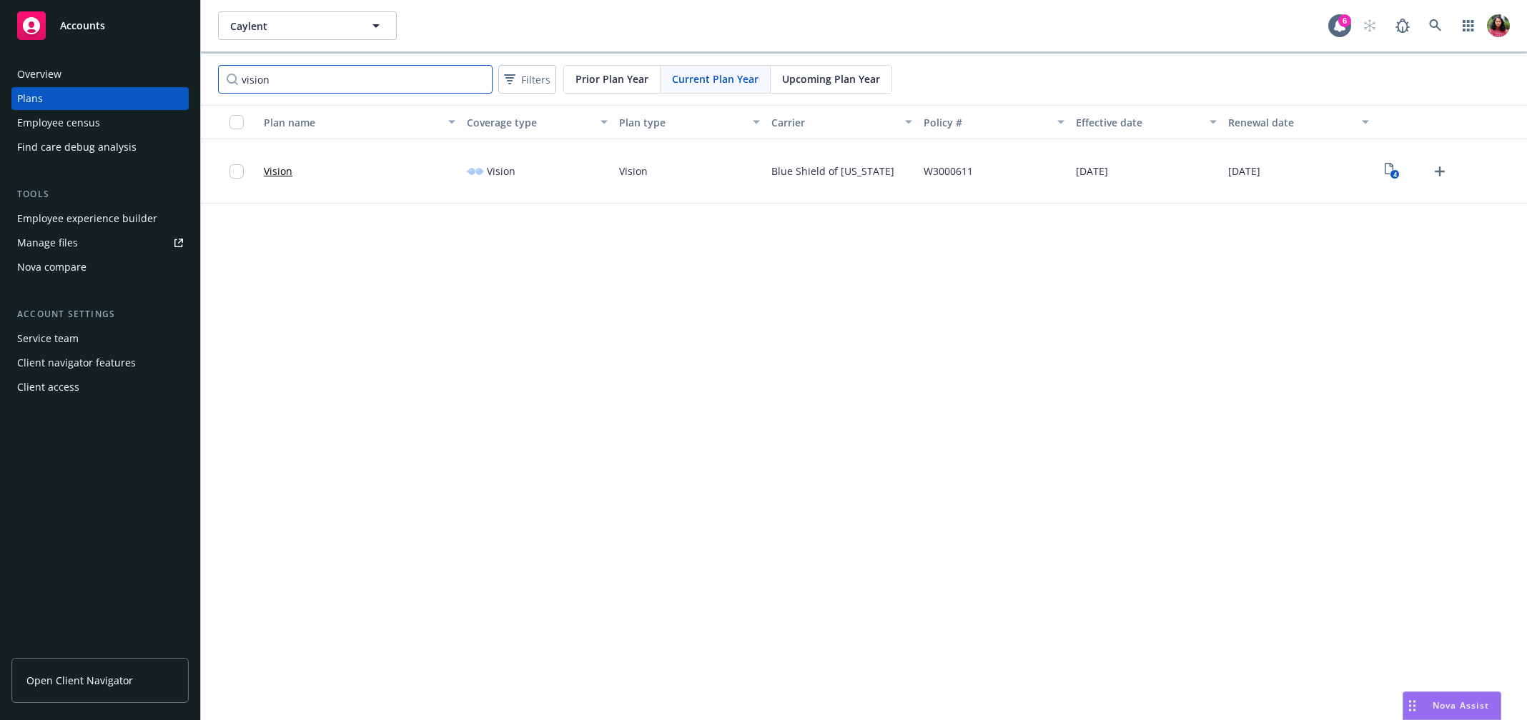
type input "vision"
click at [1388, 172] on icon "4" at bounding box center [1391, 171] width 15 height 16
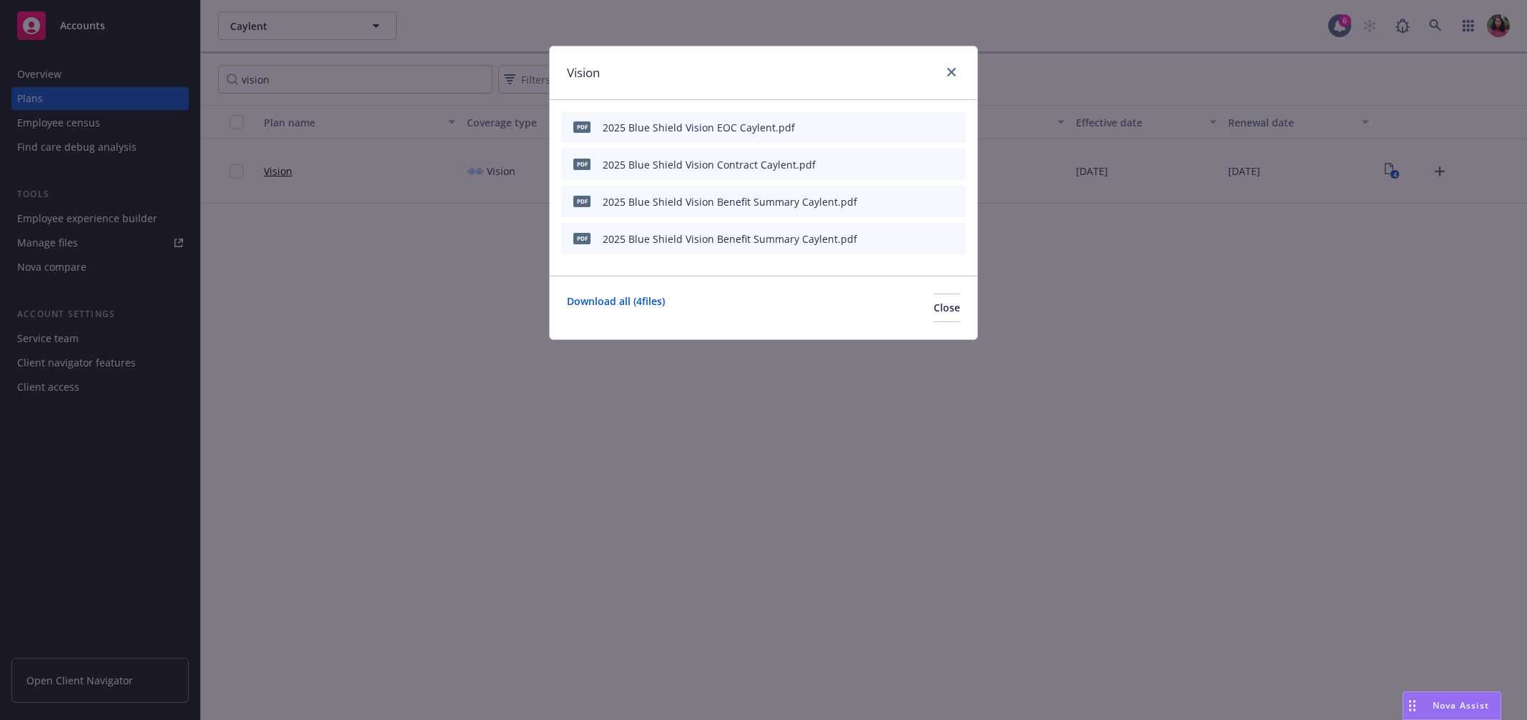
click at [930, 234] on icon "preview file" at bounding box center [929, 238] width 13 height 10
click at [947, 72] on icon "close" at bounding box center [951, 72] width 9 height 9
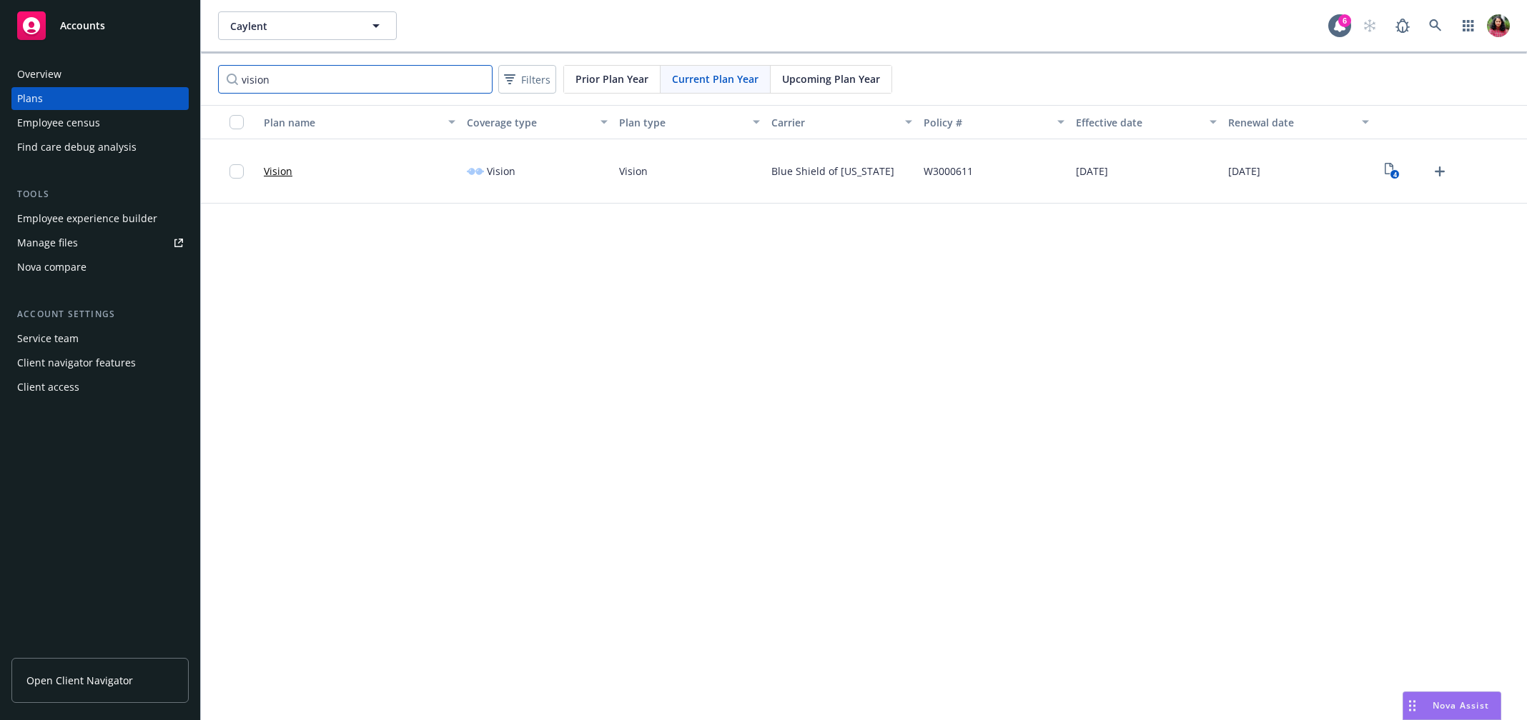
click at [442, 71] on input "vision" at bounding box center [355, 79] width 274 height 29
click at [477, 77] on input "vision" at bounding box center [355, 79] width 274 height 29
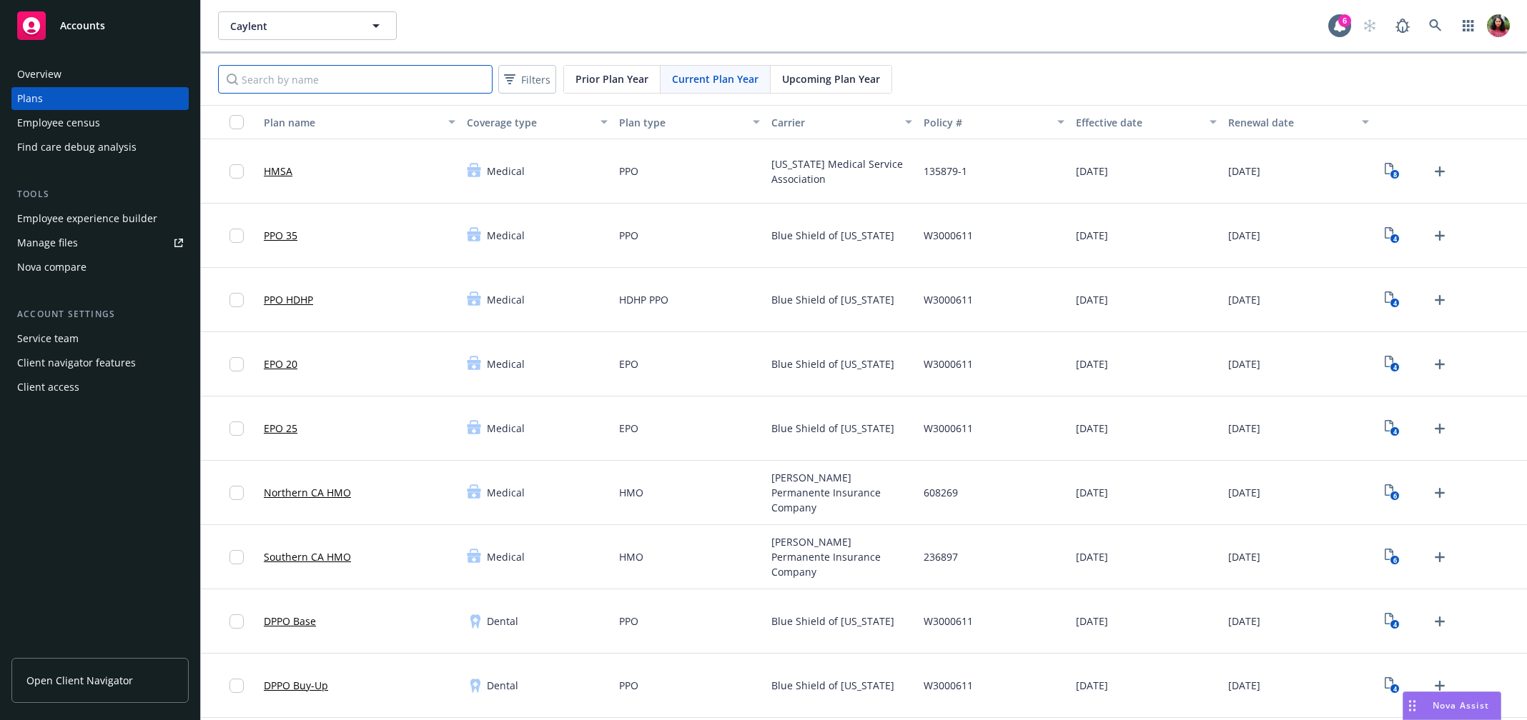
click at [354, 77] on input "Search by name" at bounding box center [355, 79] width 274 height 29
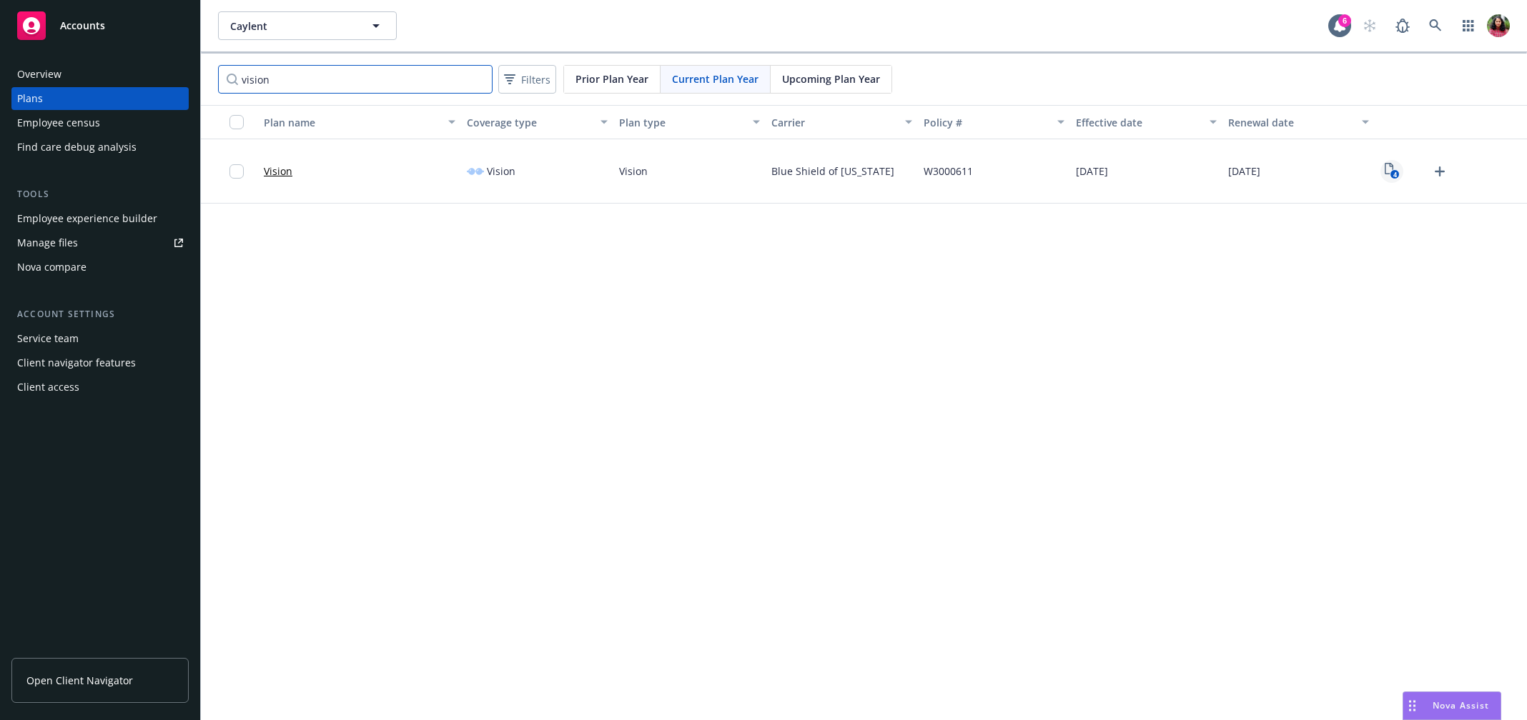
type input "vision"
click at [1391, 166] on icon "View Plan Documents" at bounding box center [1388, 168] width 9 height 11
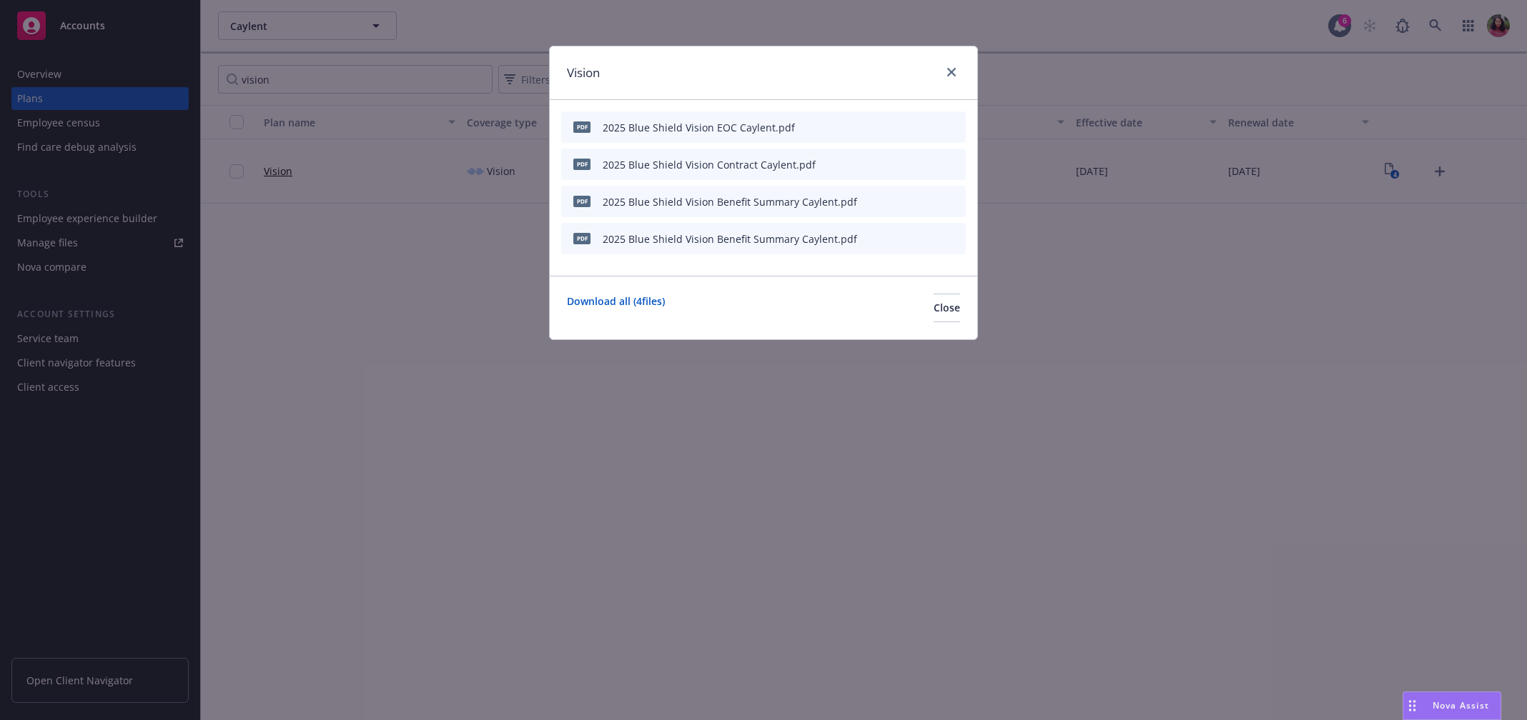
click at [930, 125] on icon "preview file" at bounding box center [929, 126] width 13 height 10
